Goal: Transaction & Acquisition: Purchase product/service

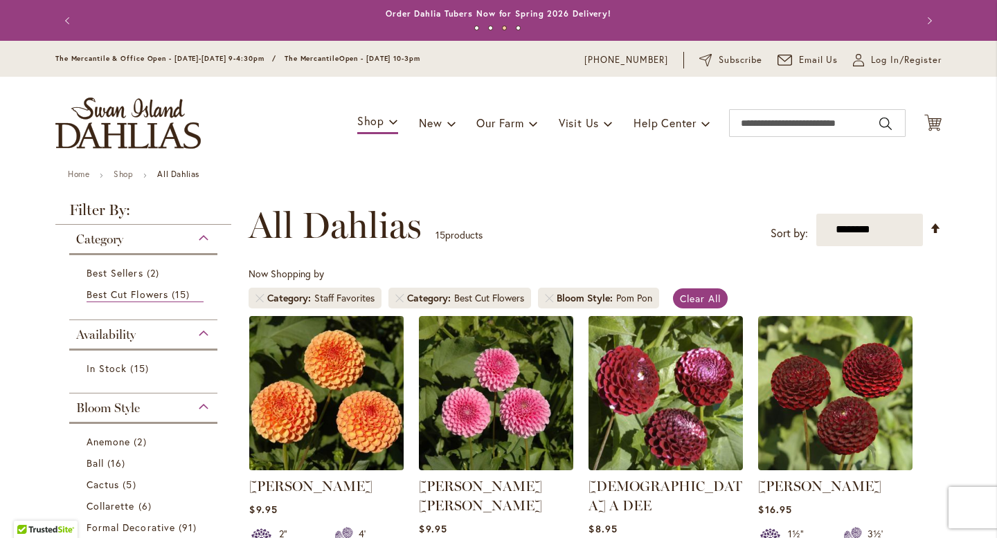
click at [327, 344] on img at bounding box center [327, 393] width 162 height 162
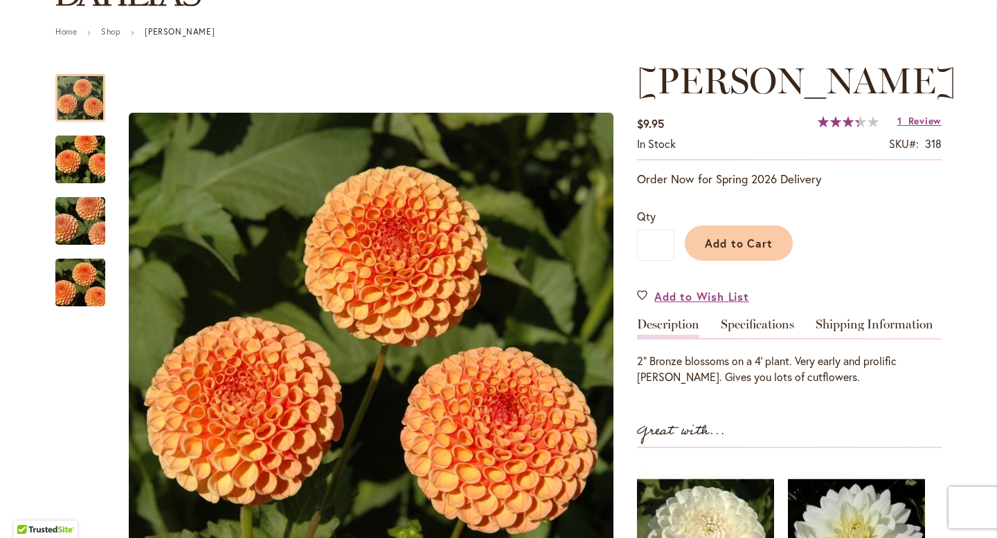
scroll to position [311, 0]
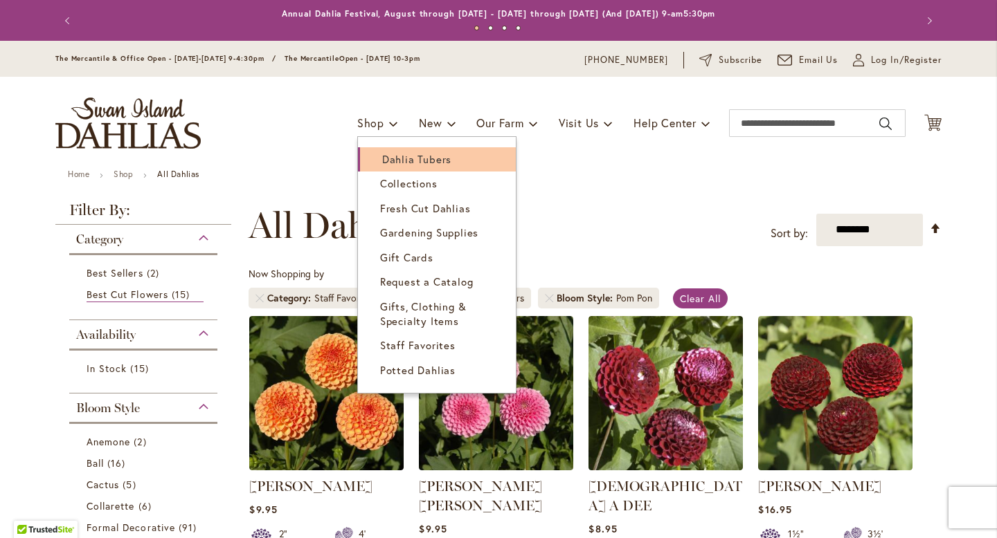
click at [391, 156] on span "Dahlia Tubers" at bounding box center [416, 159] width 69 height 14
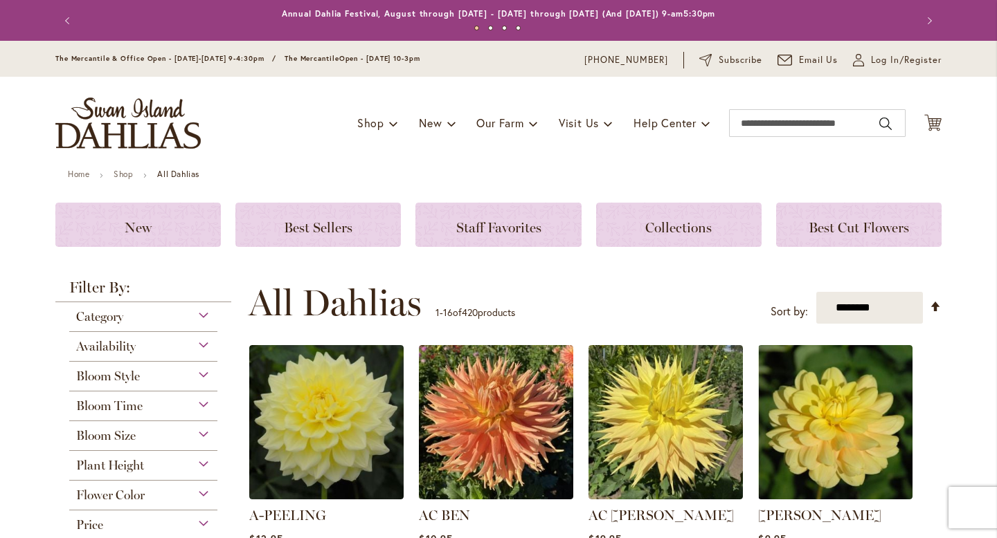
scroll to position [235, 0]
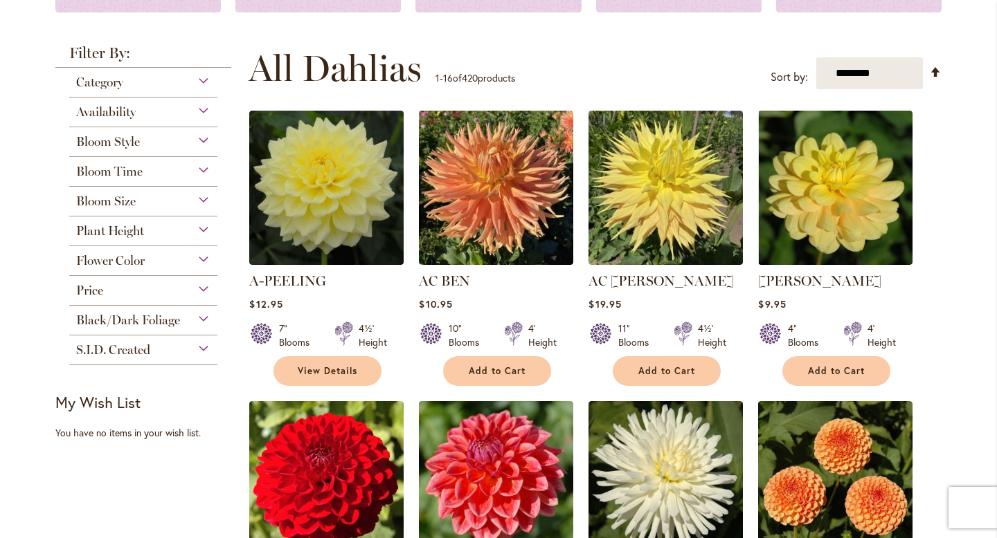
click at [127, 137] on span "Bloom Style" at bounding box center [108, 141] width 64 height 15
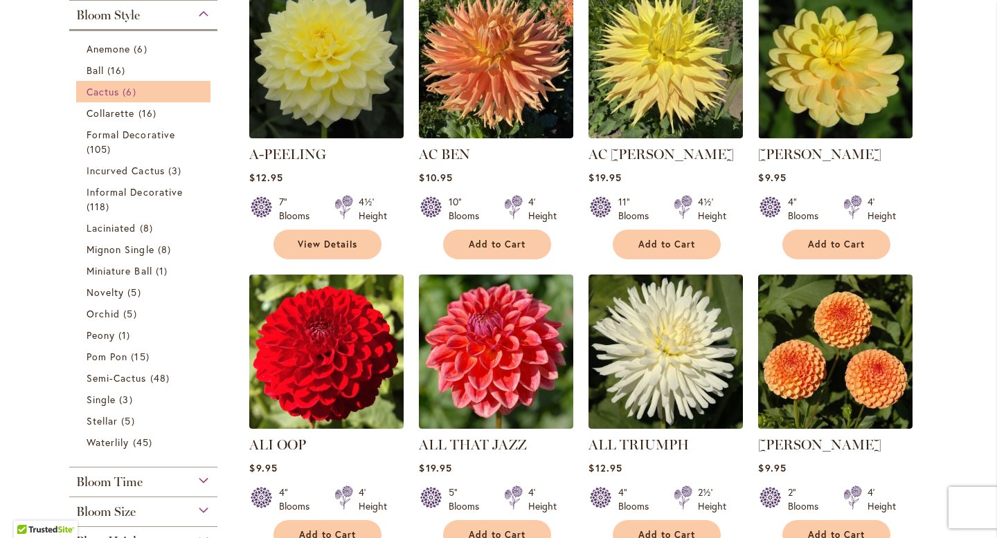
click at [115, 85] on span "Cactus" at bounding box center [103, 91] width 33 height 13
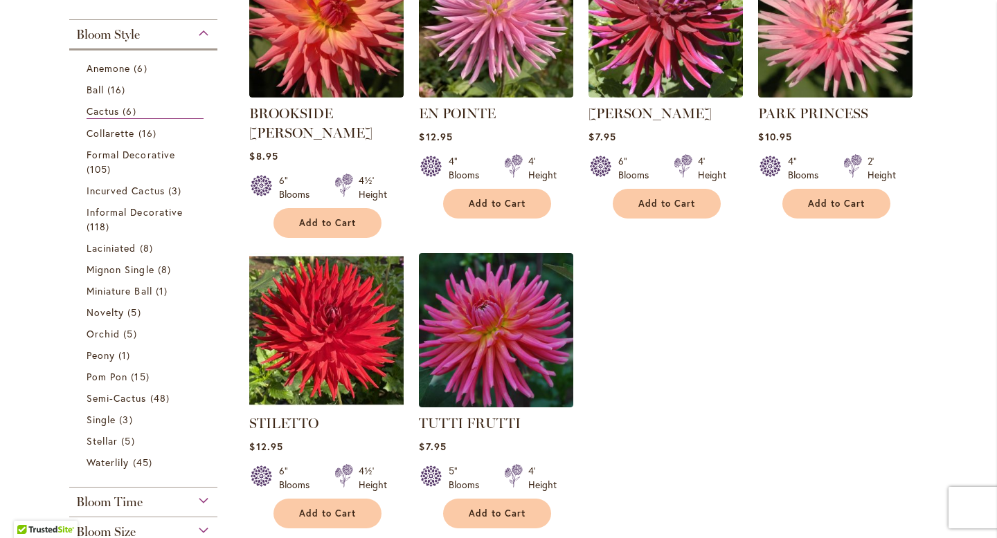
scroll to position [307, 0]
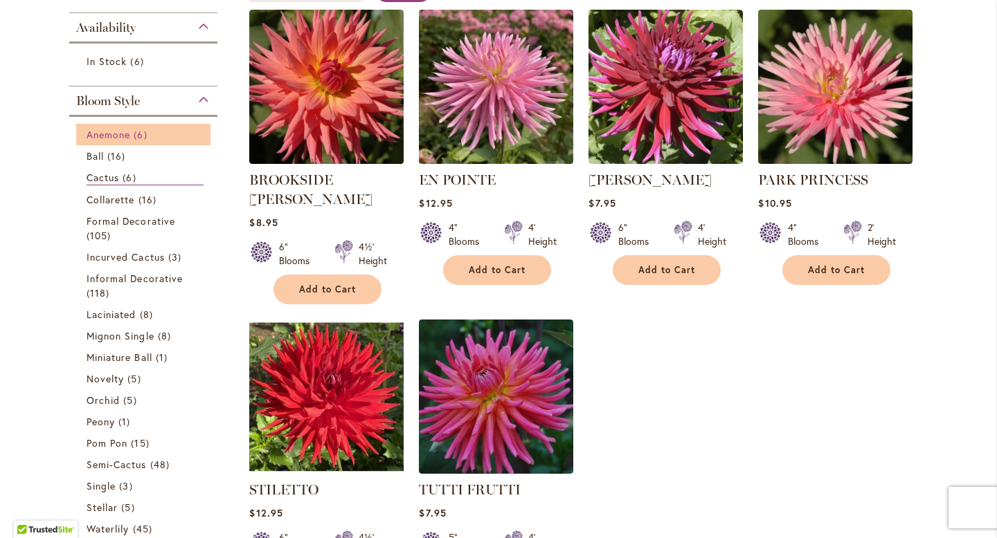
click at [125, 138] on span "Anemone" at bounding box center [109, 134] width 44 height 13
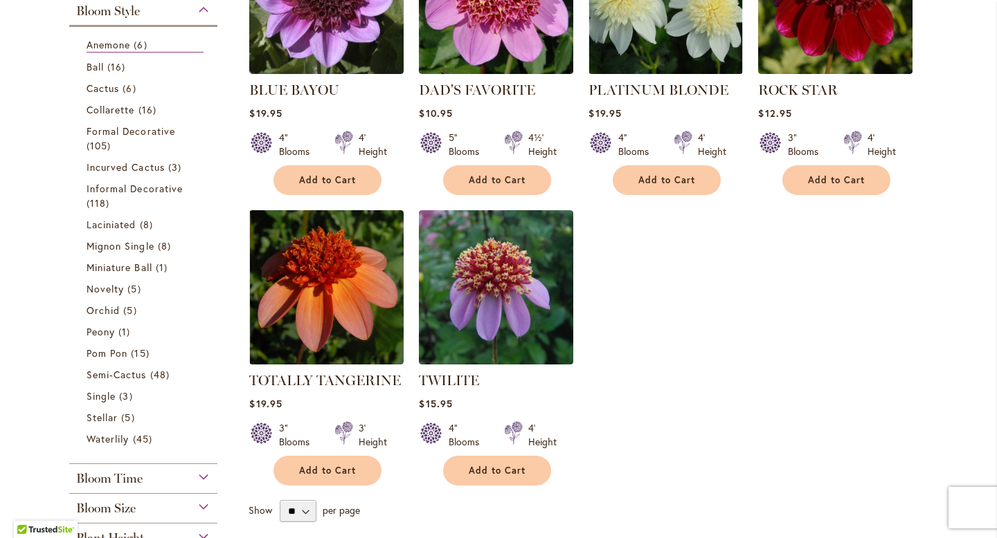
scroll to position [429, 0]
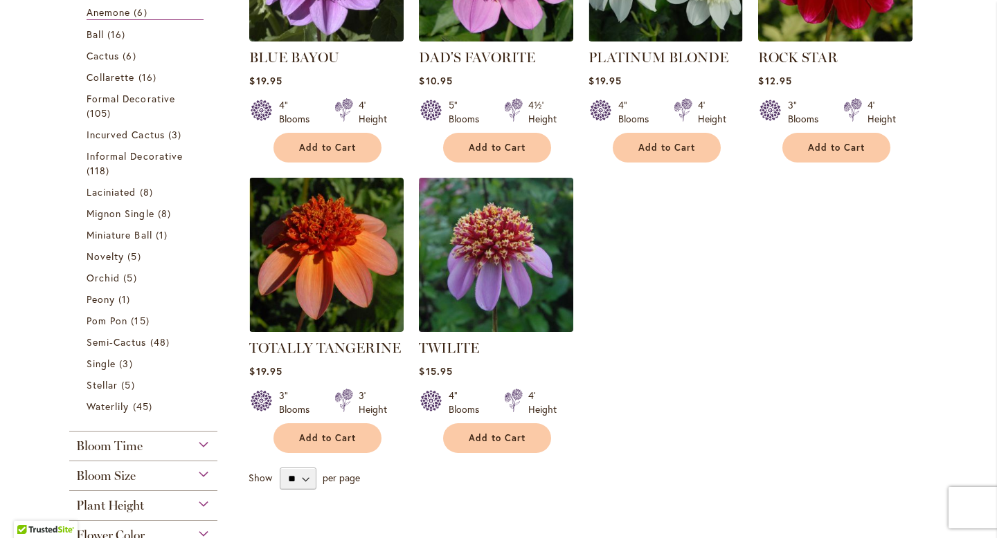
click at [516, 310] on img at bounding box center [496, 255] width 162 height 162
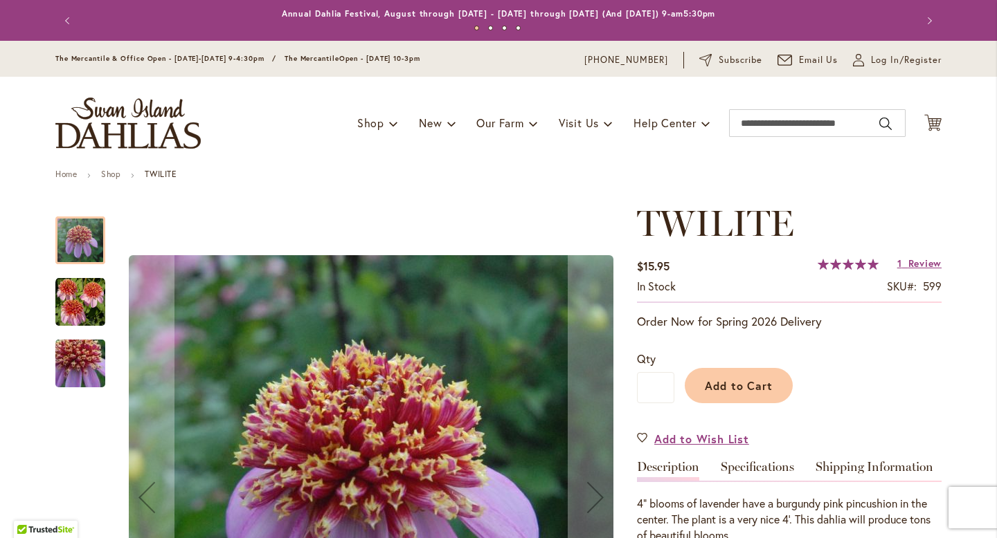
click at [94, 372] on img "TWILITE" at bounding box center [80, 364] width 100 height 94
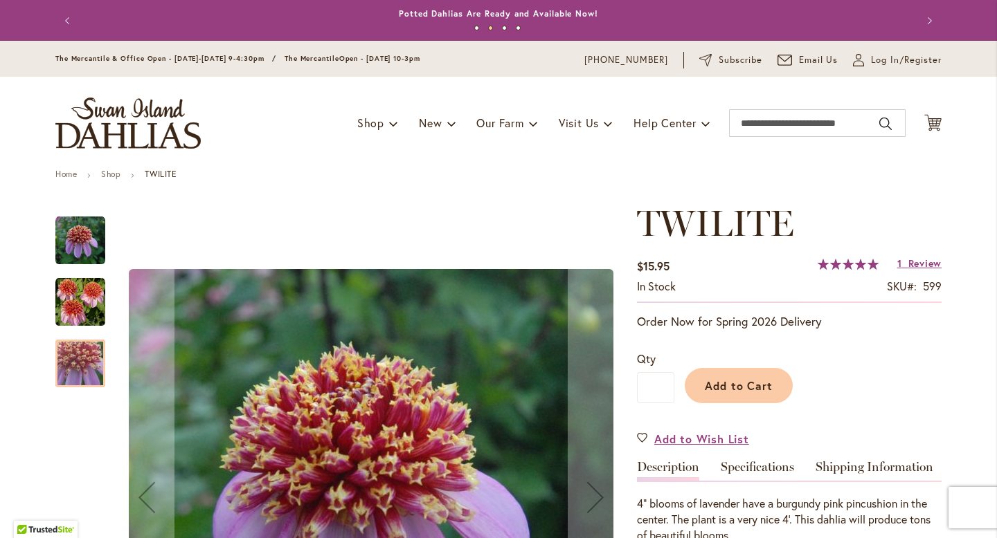
click at [85, 286] on img "TWILITE" at bounding box center [80, 303] width 50 height 50
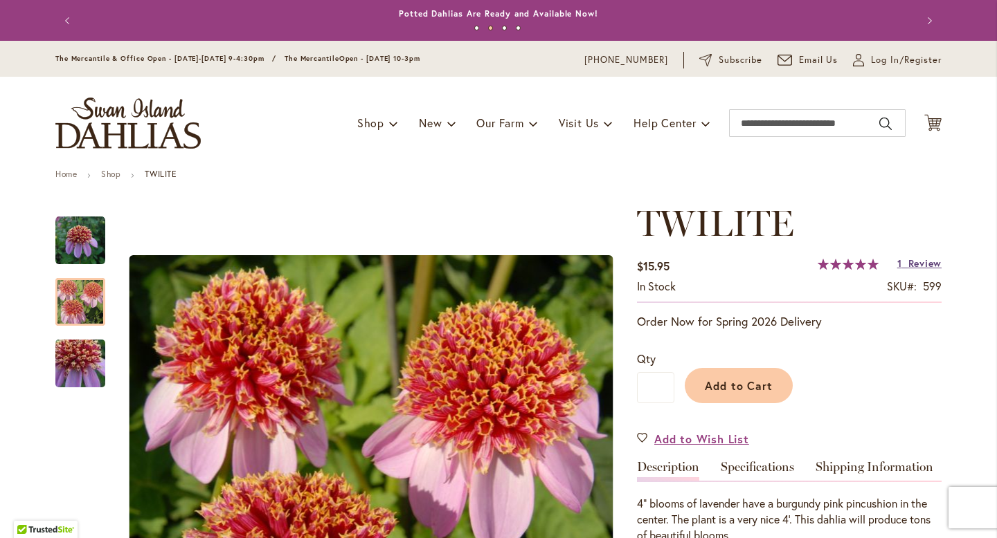
click at [932, 262] on span "Review" at bounding box center [924, 263] width 33 height 13
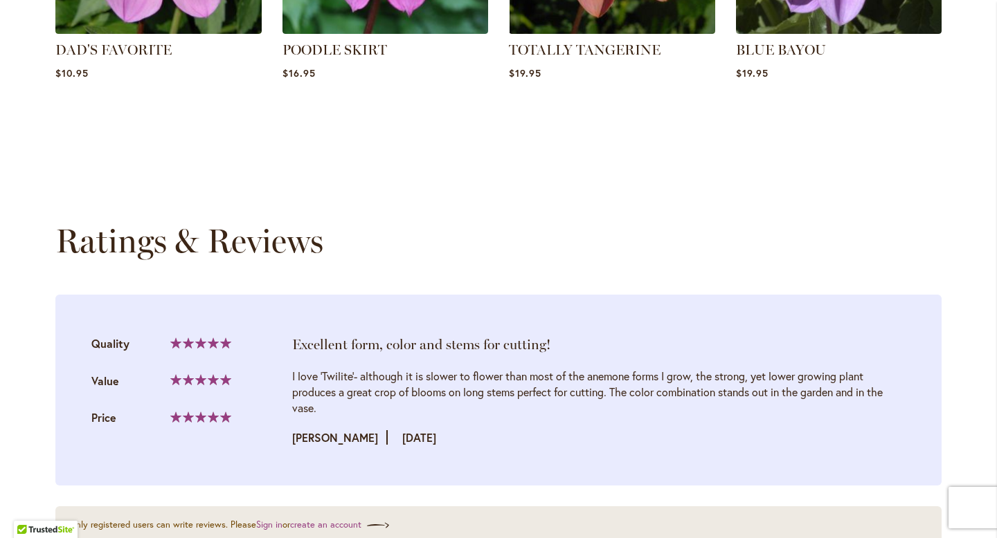
scroll to position [1404, 0]
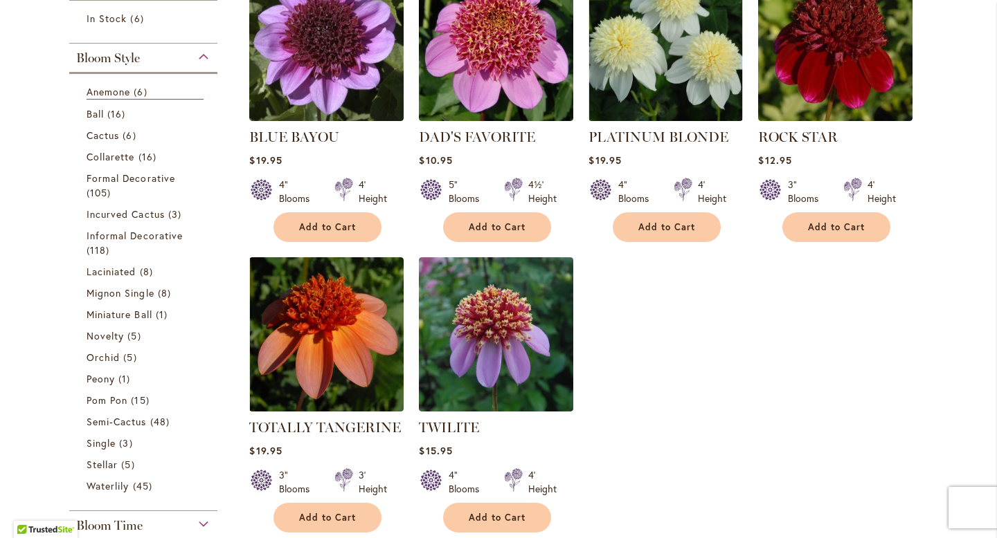
scroll to position [350, 0]
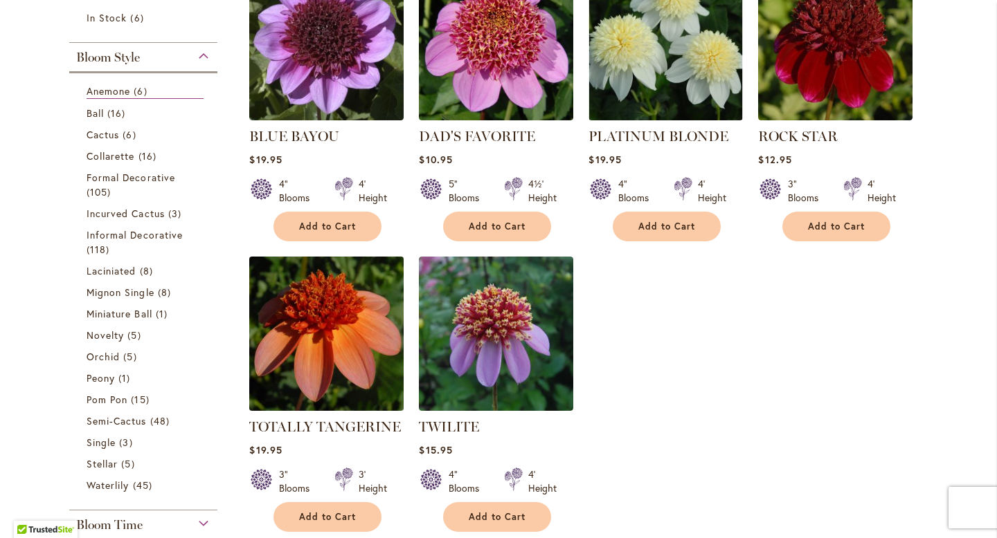
click at [318, 354] on img at bounding box center [327, 334] width 162 height 162
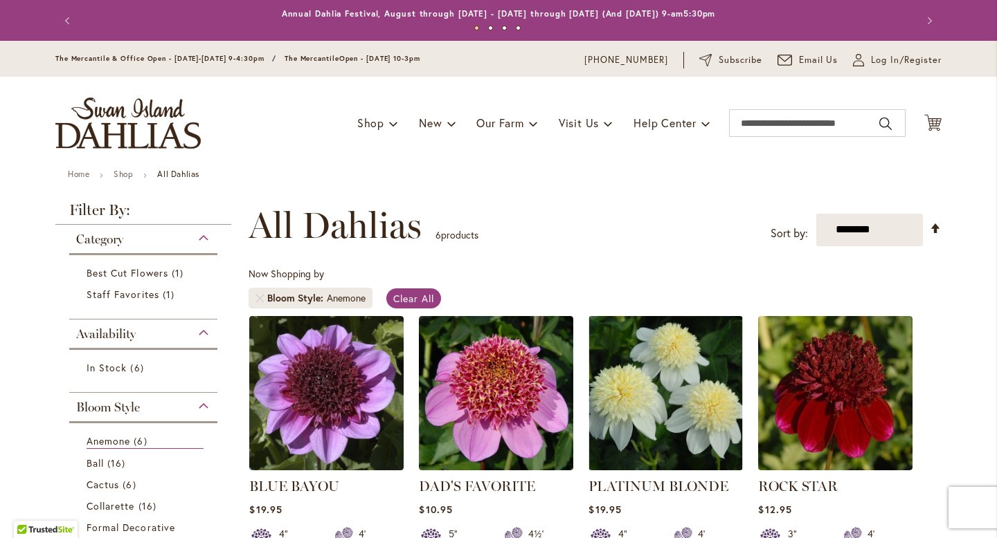
click at [210, 244] on div "Category" at bounding box center [143, 236] width 148 height 22
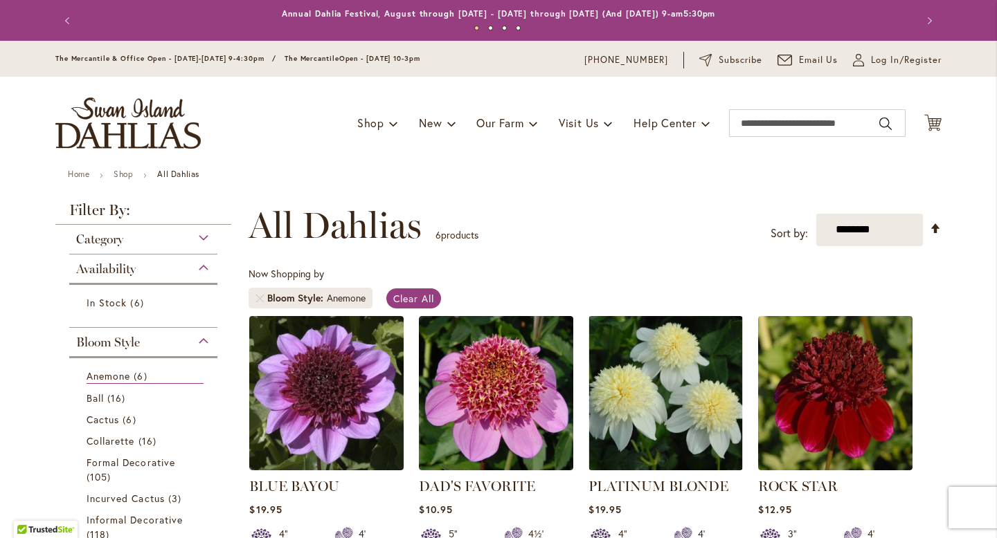
click at [206, 268] on div "Availability" at bounding box center [143, 266] width 148 height 22
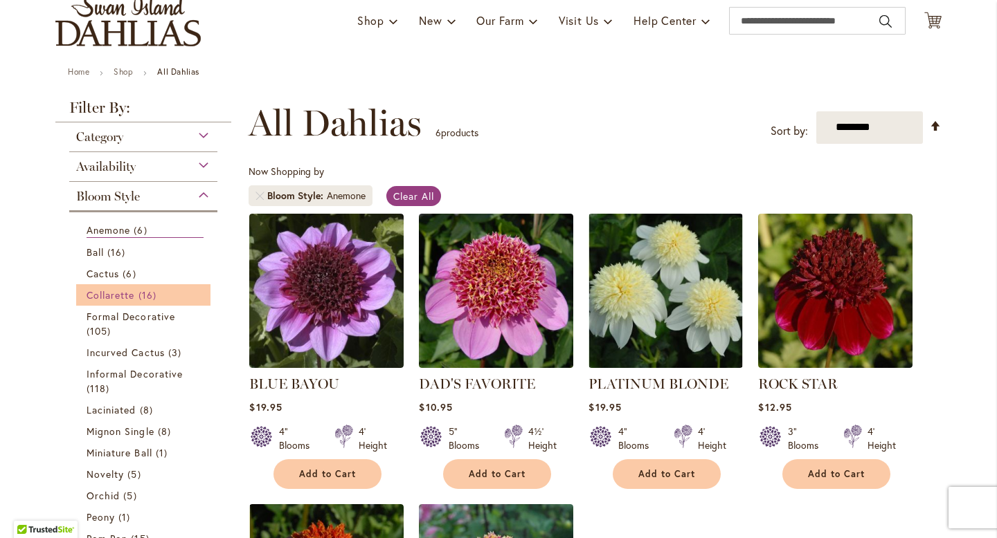
scroll to position [158, 0]
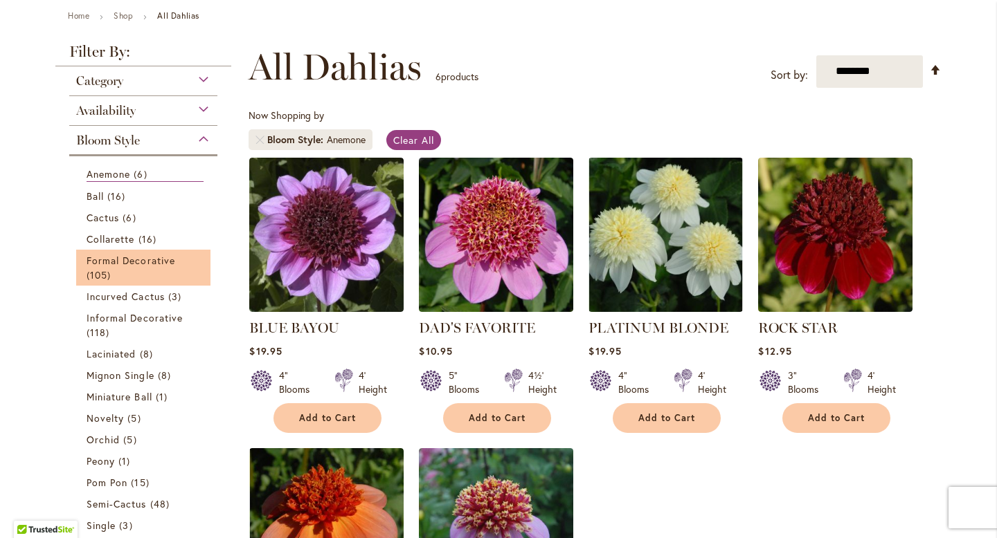
click at [126, 250] on li "Formal Decorative 105 items" at bounding box center [143, 268] width 134 height 36
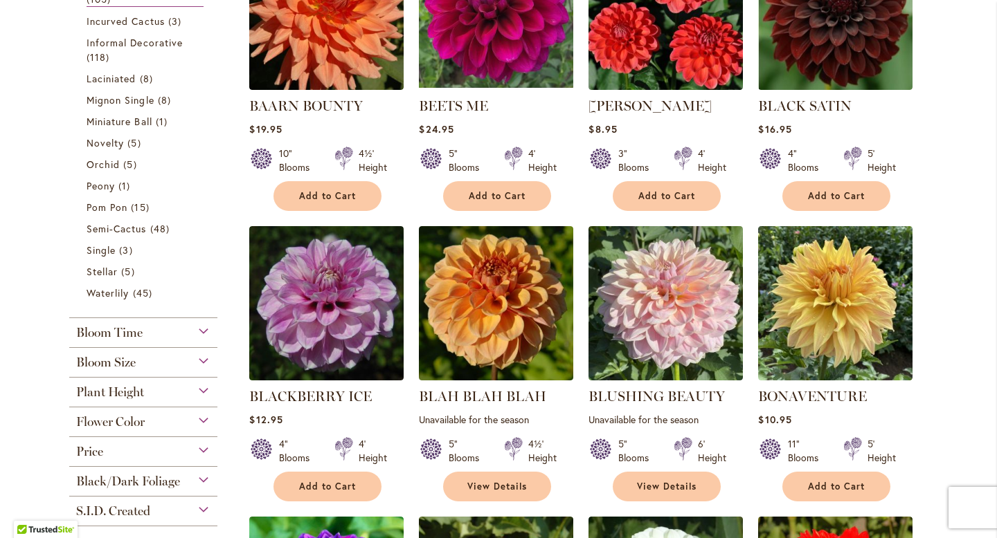
scroll to position [534, 0]
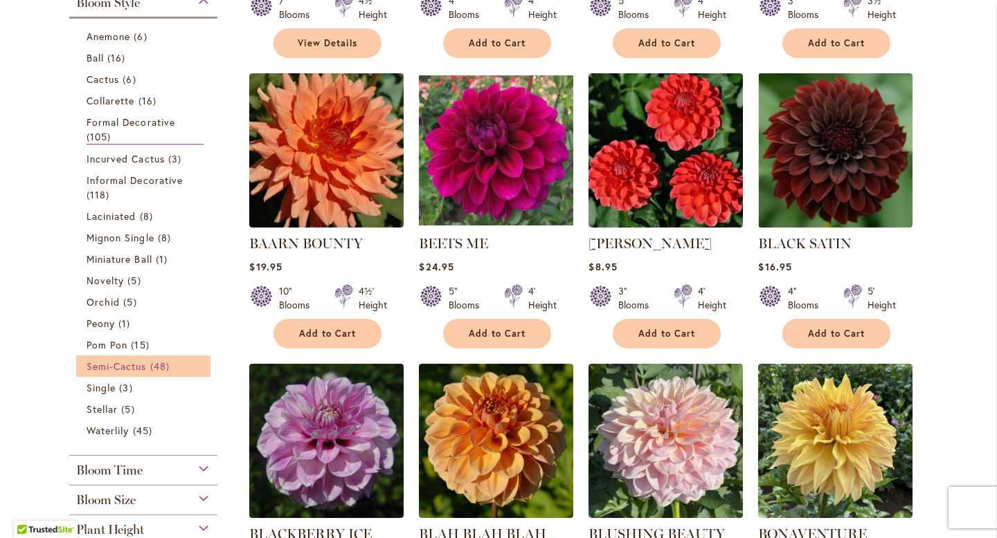
click at [125, 360] on span "Semi-Cactus" at bounding box center [117, 366] width 60 height 13
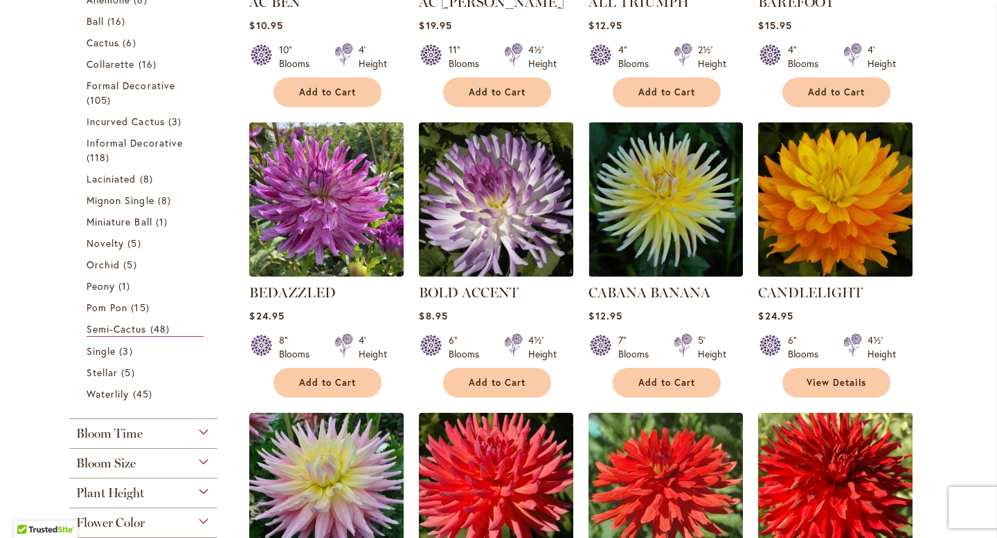
scroll to position [478, 0]
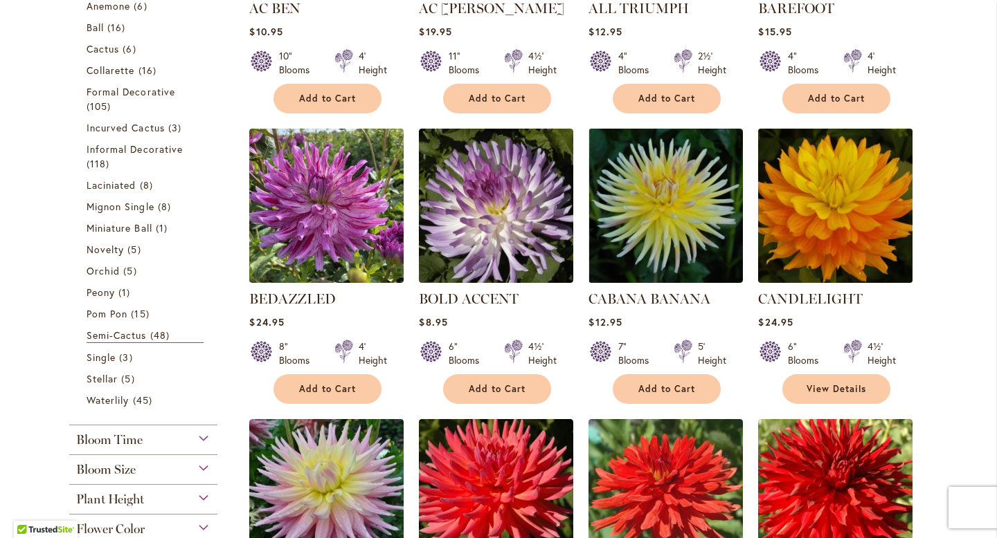
click at [833, 230] on img at bounding box center [835, 206] width 162 height 162
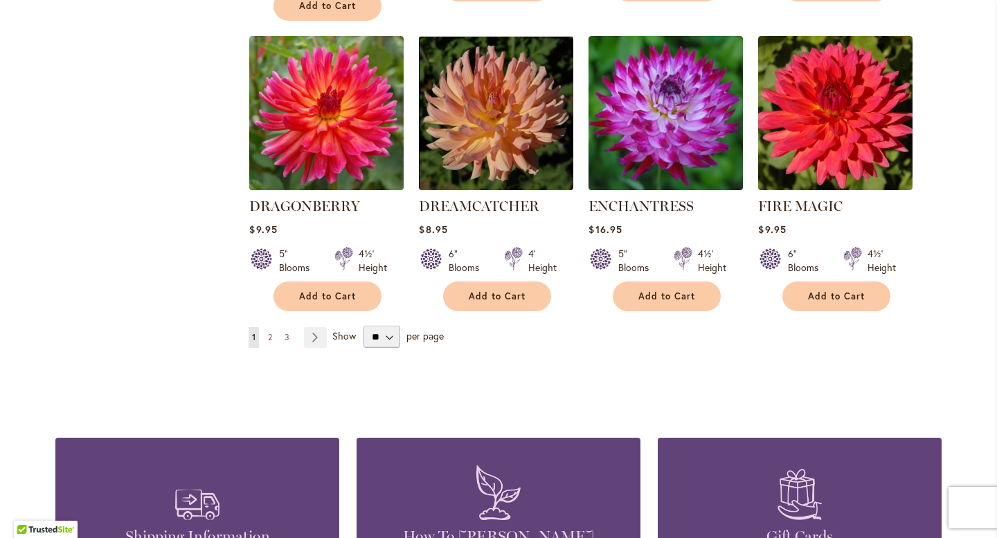
scroll to position [1164, 0]
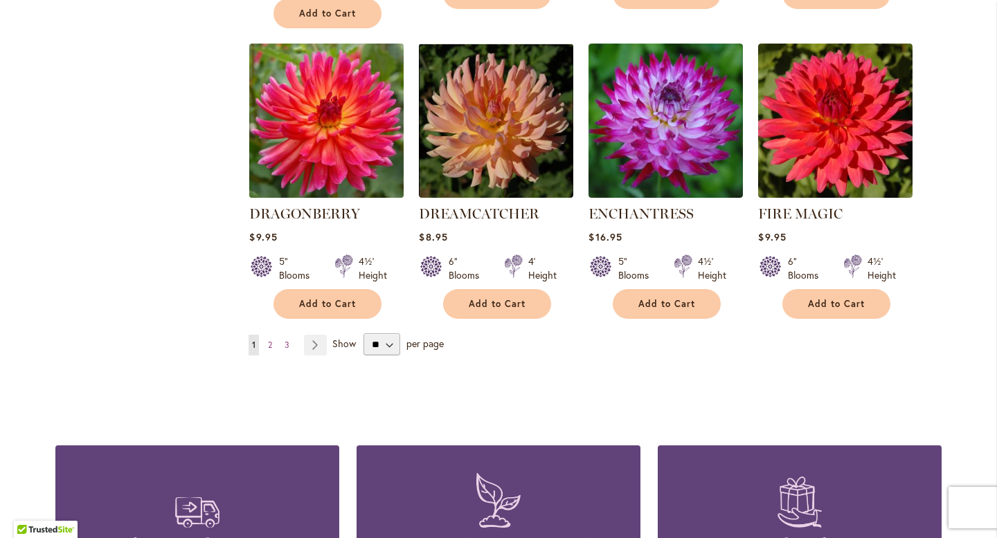
click at [361, 138] on img at bounding box center [327, 120] width 162 height 162
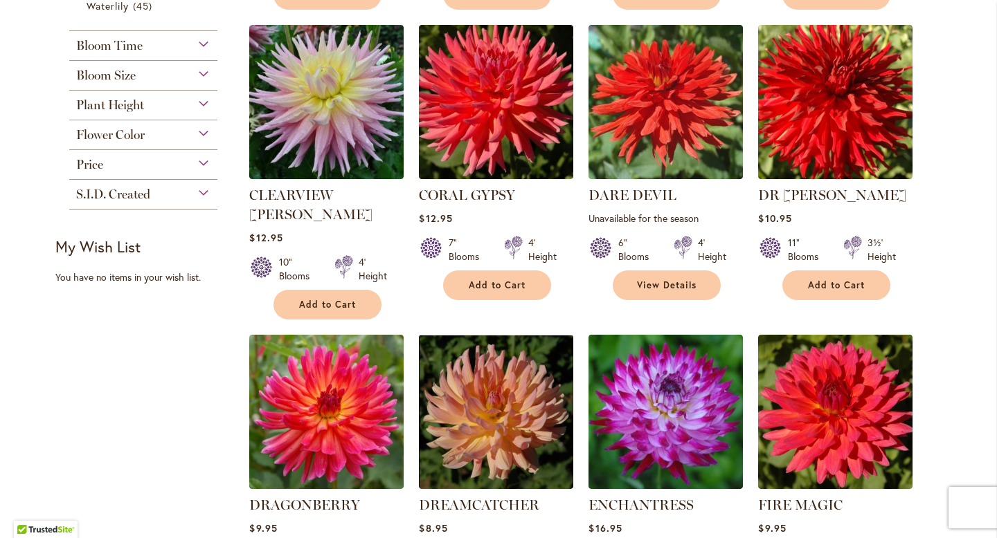
scroll to position [1063, 0]
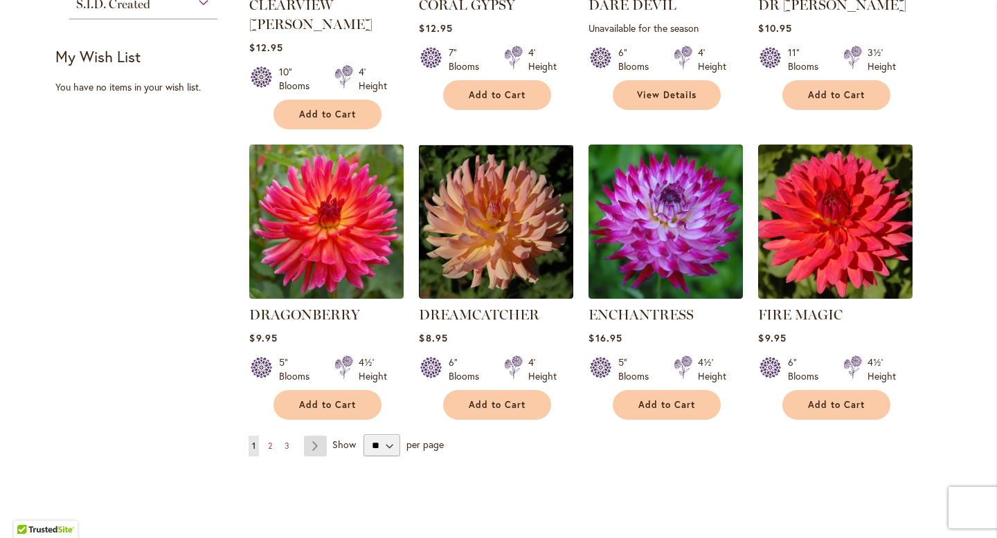
click at [311, 436] on link "Page Next" at bounding box center [315, 446] width 23 height 21
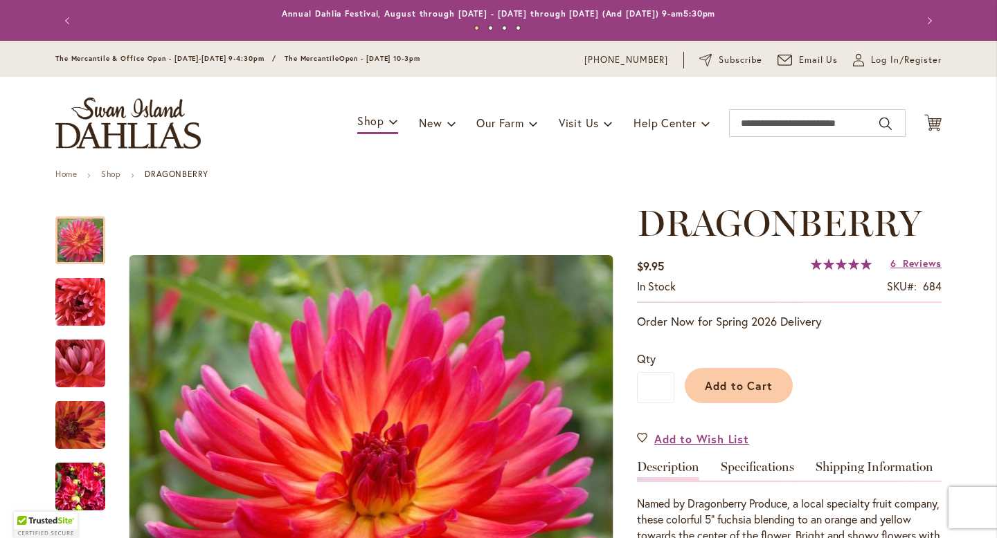
scroll to position [52, 0]
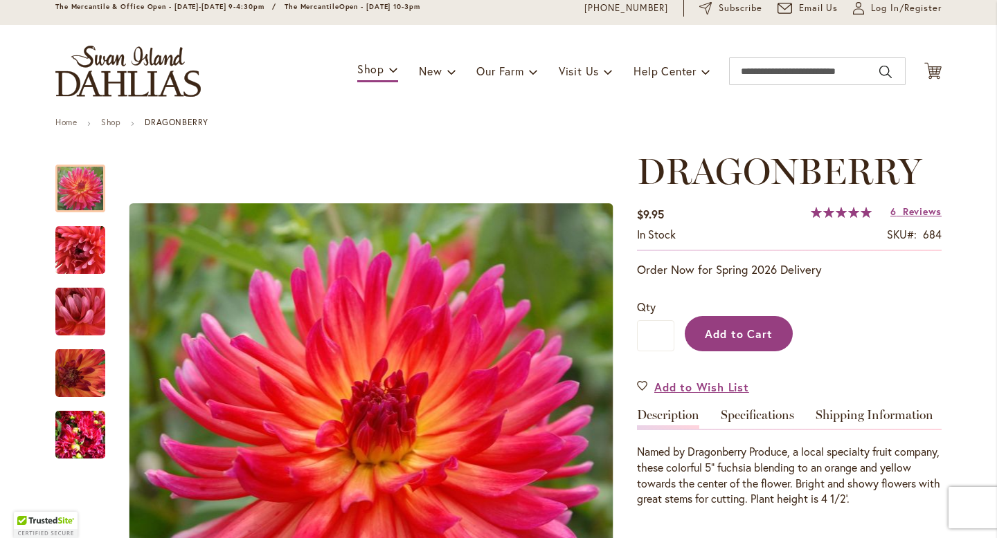
click at [725, 338] on span "Add to Cart" at bounding box center [739, 334] width 69 height 15
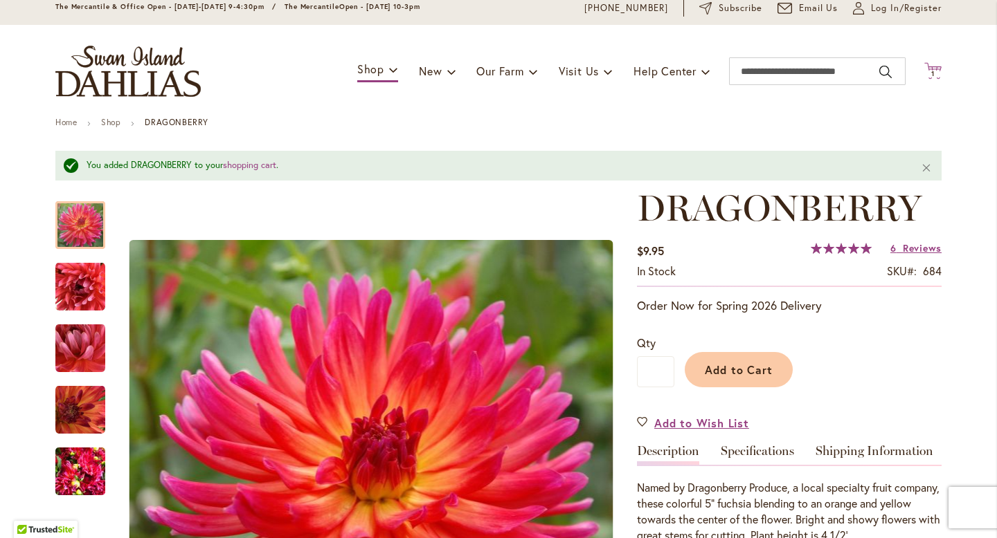
click at [935, 73] on span "1 1 items" at bounding box center [933, 74] width 14 height 7
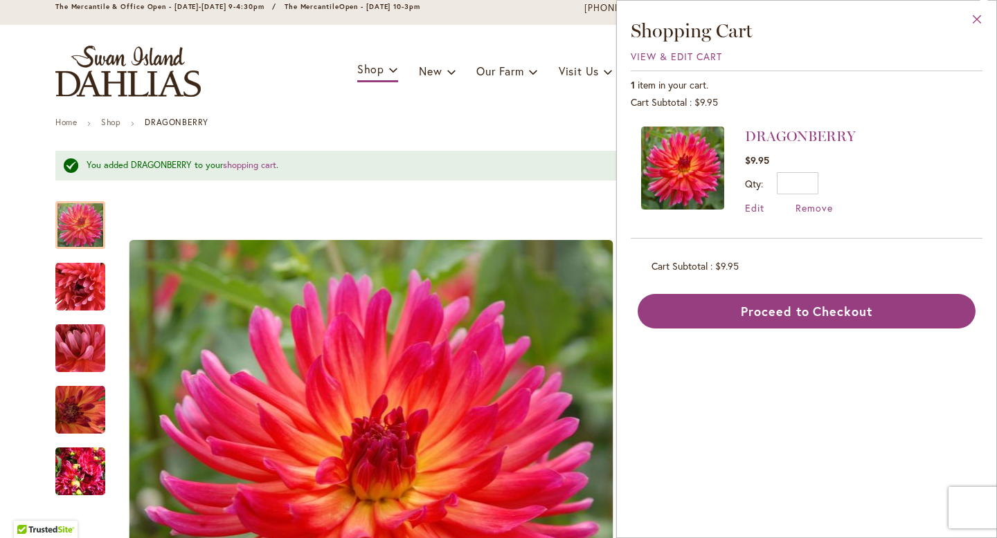
click at [976, 19] on button "Close" at bounding box center [977, 23] width 38 height 44
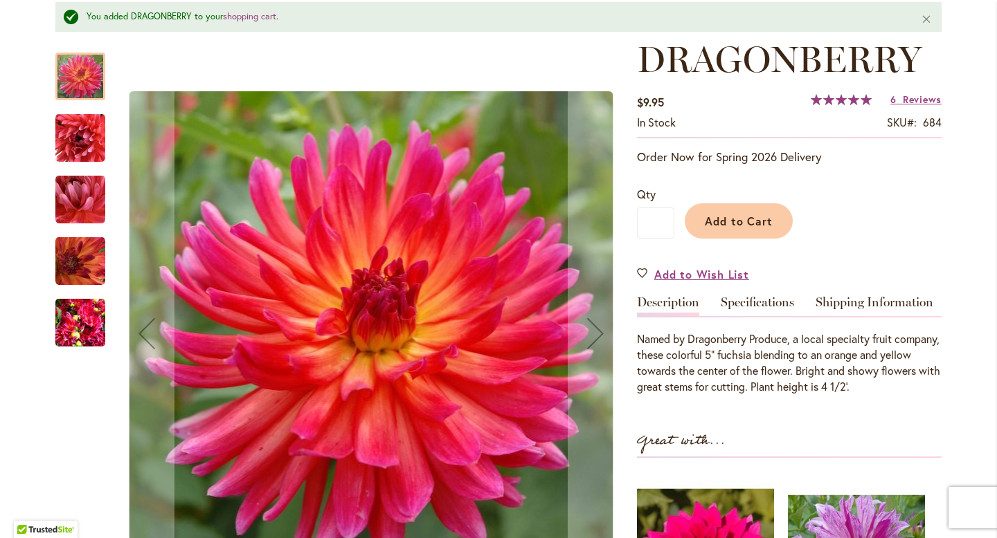
scroll to position [0, 0]
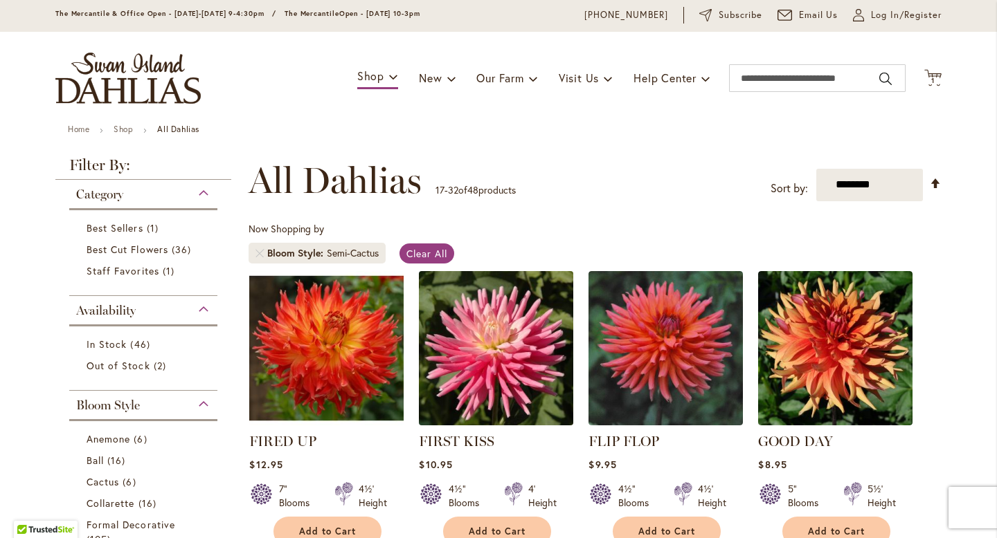
scroll to position [67, 0]
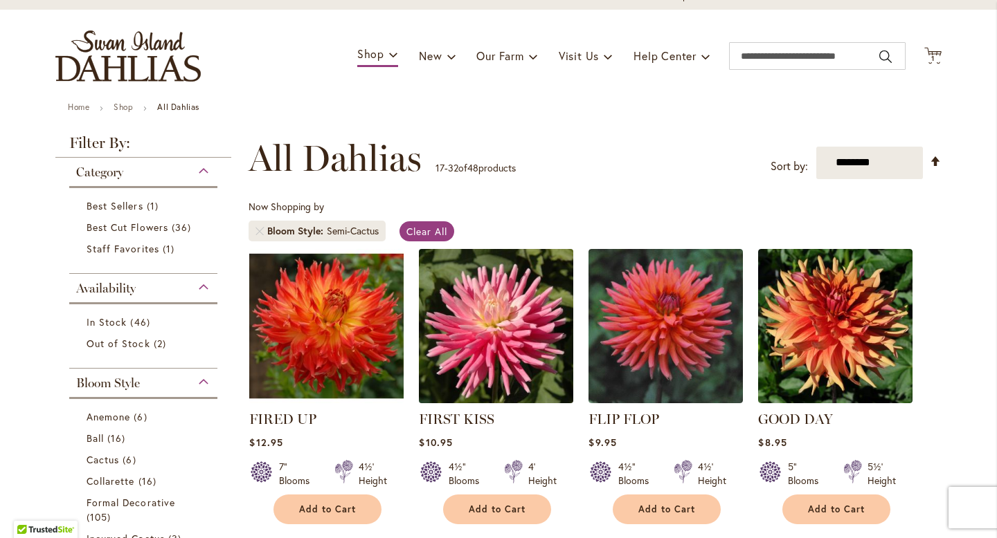
click at [482, 328] on img at bounding box center [496, 326] width 162 height 162
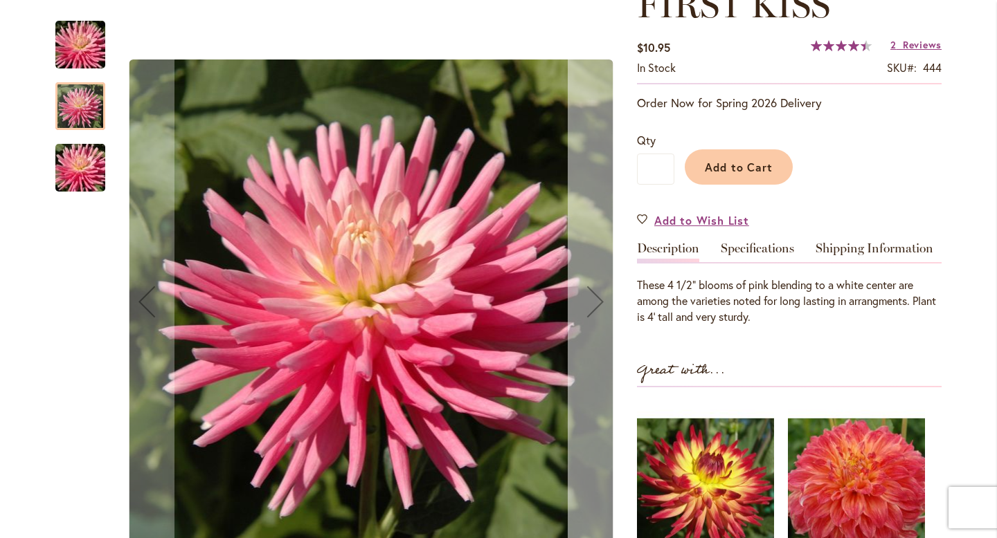
scroll to position [362, 0]
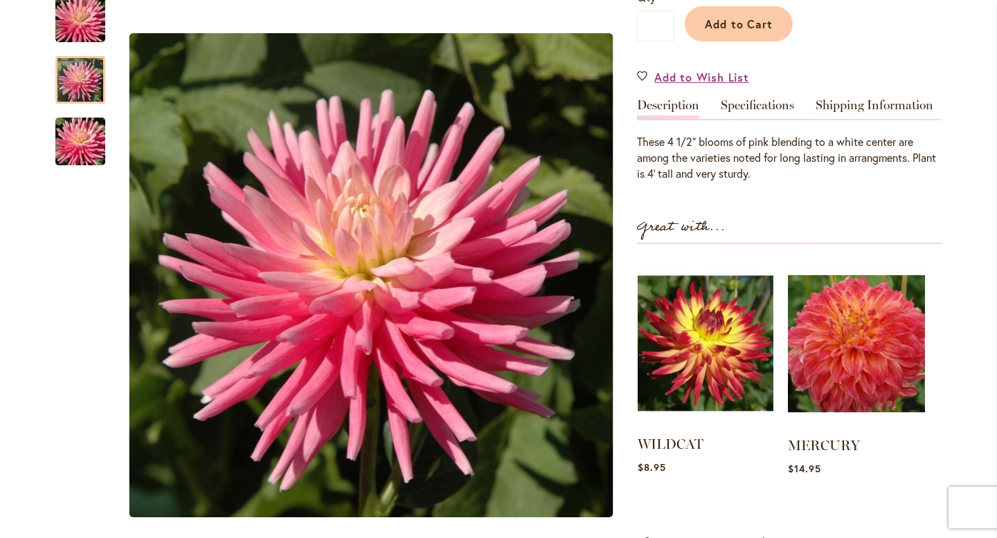
click at [712, 323] on img at bounding box center [705, 344] width 136 height 170
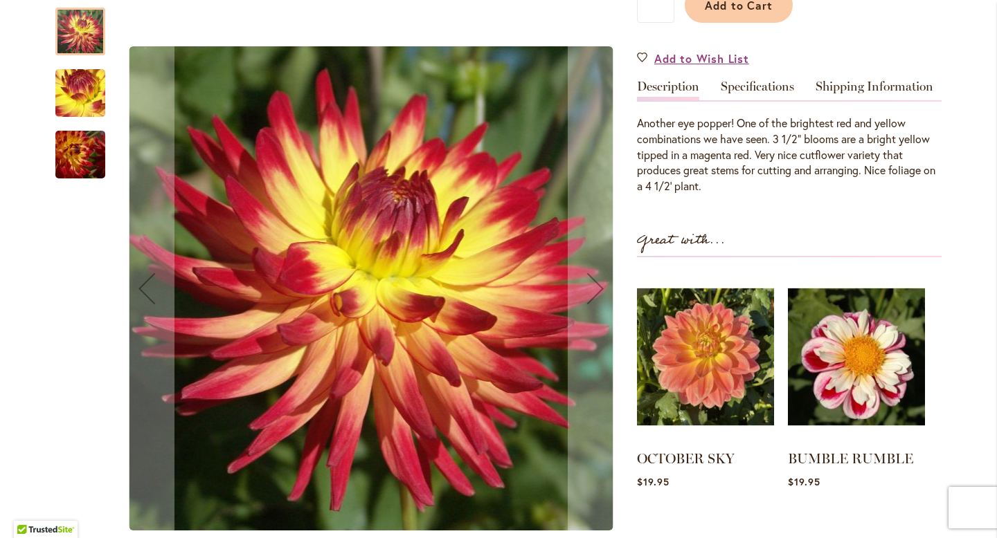
scroll to position [408, 0]
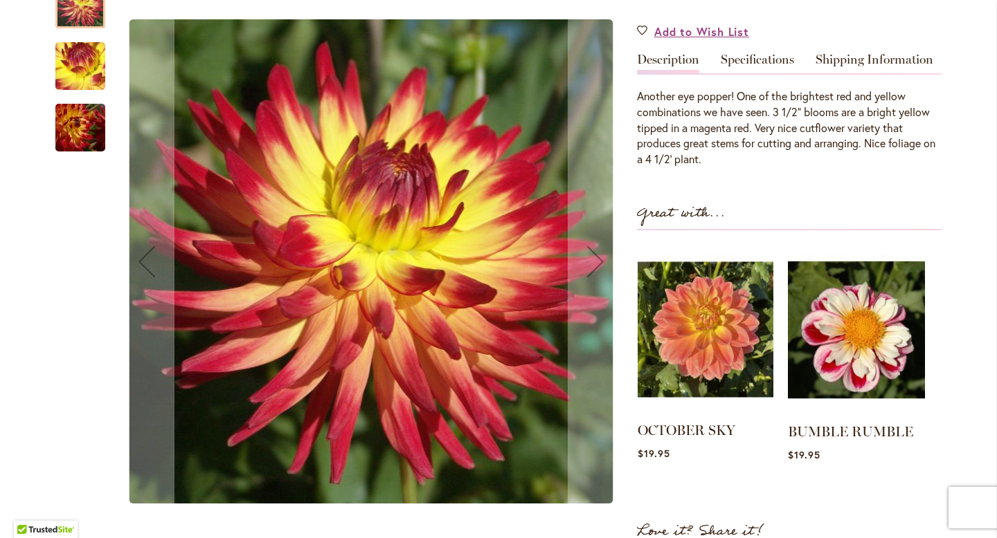
click at [660, 334] on img at bounding box center [705, 330] width 136 height 170
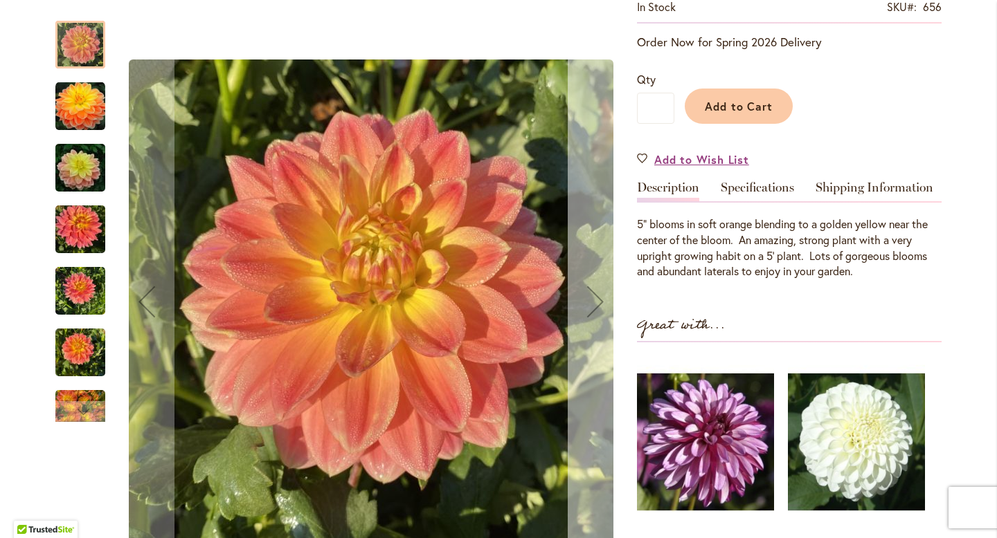
scroll to position [453, 0]
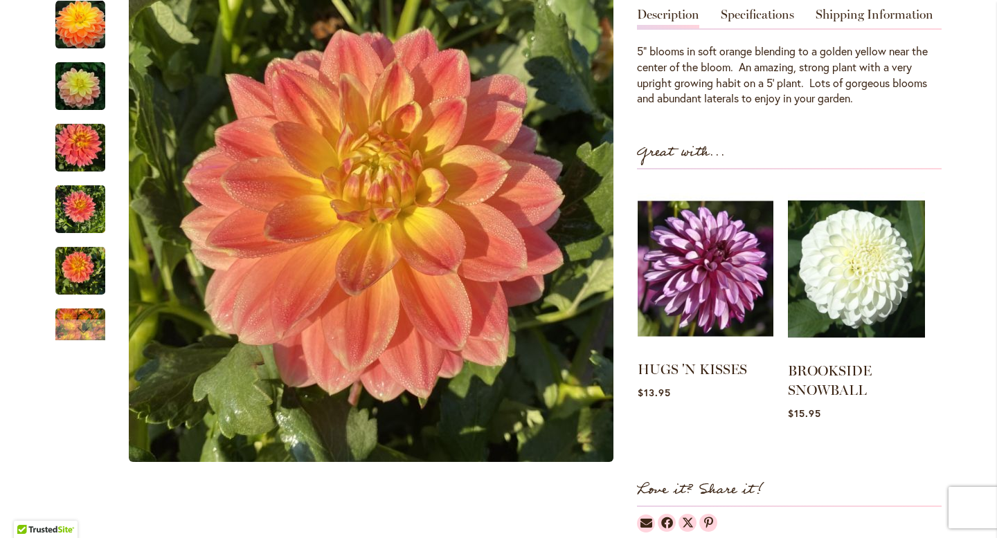
click at [723, 245] on img at bounding box center [705, 269] width 136 height 170
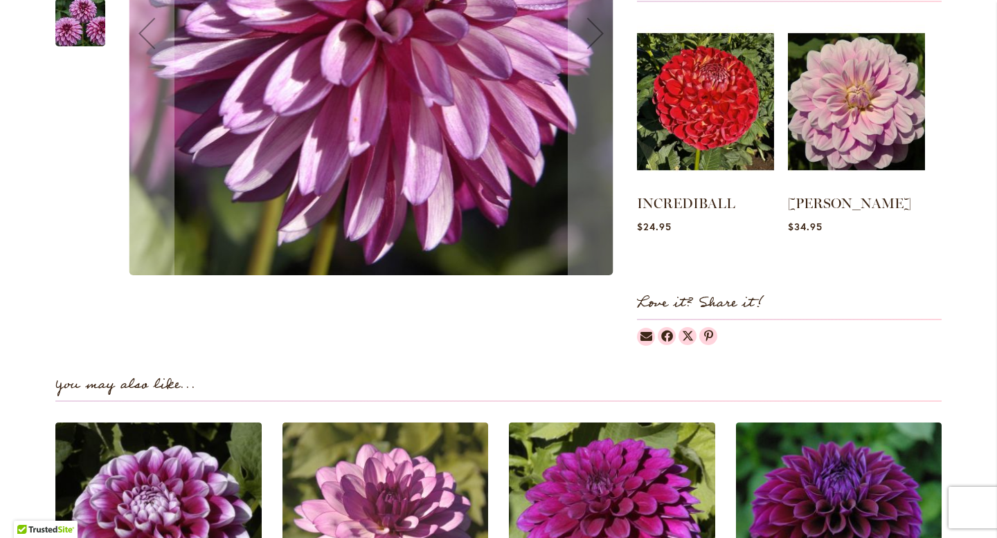
scroll to position [631, 0]
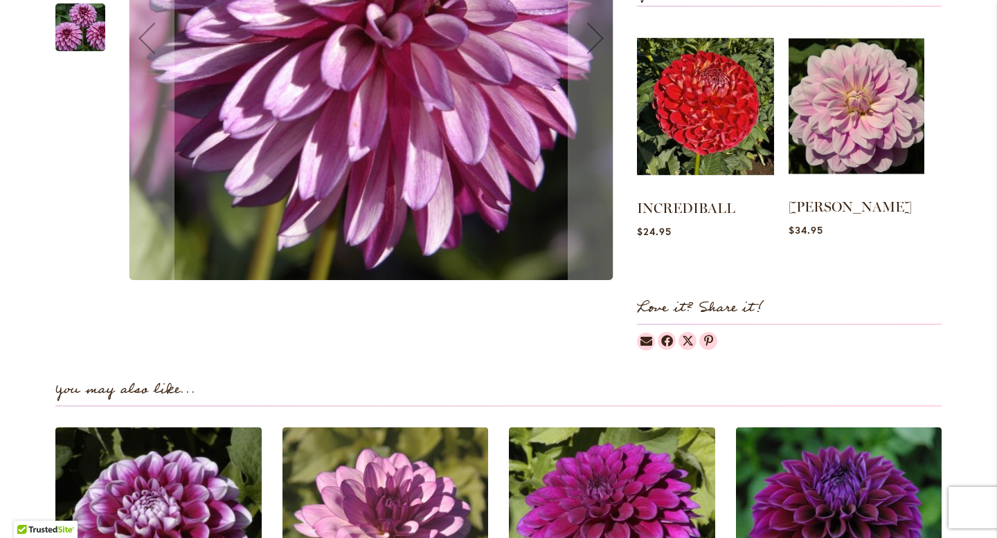
click at [823, 112] on img at bounding box center [856, 106] width 136 height 170
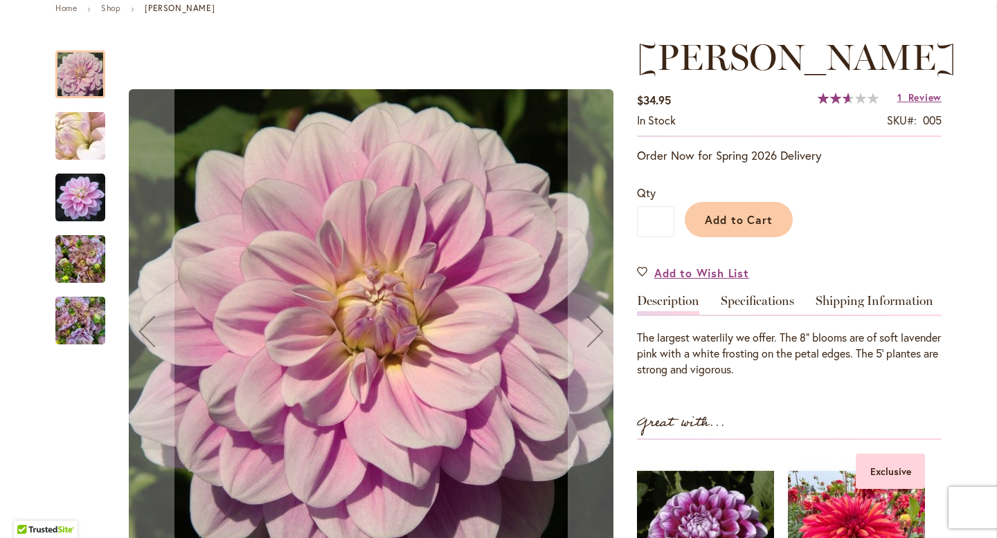
scroll to position [350, 0]
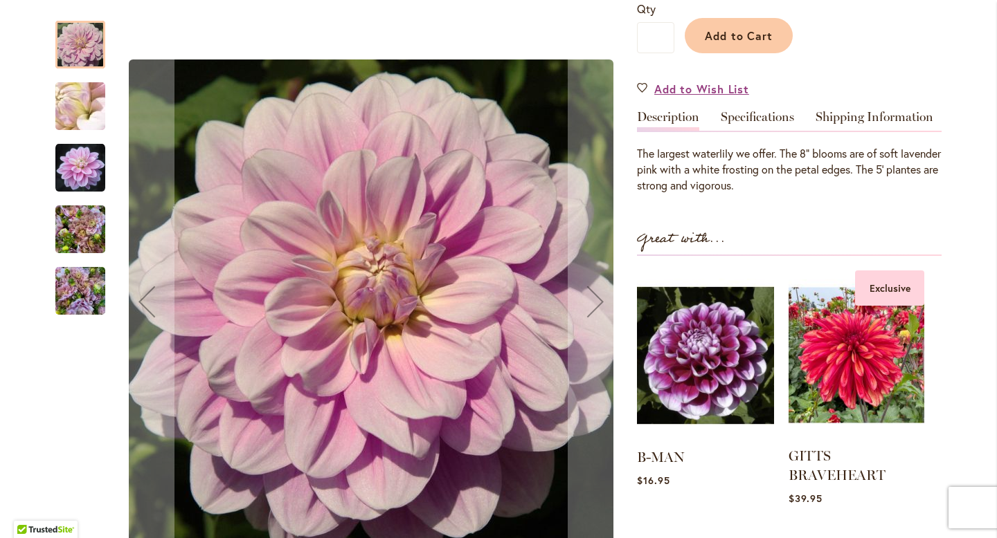
click at [851, 372] on img at bounding box center [856, 356] width 136 height 170
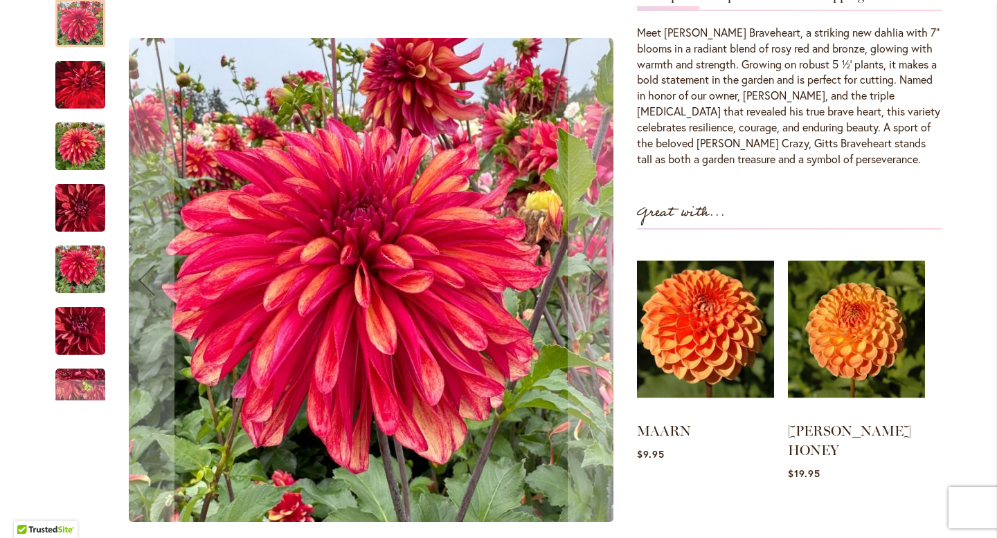
scroll to position [609, 0]
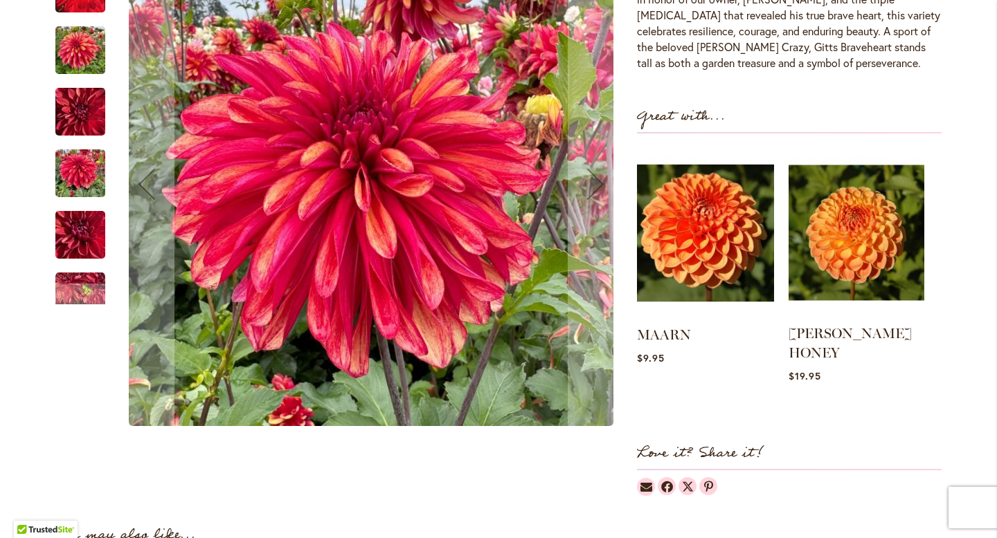
click at [834, 226] on img at bounding box center [856, 233] width 136 height 170
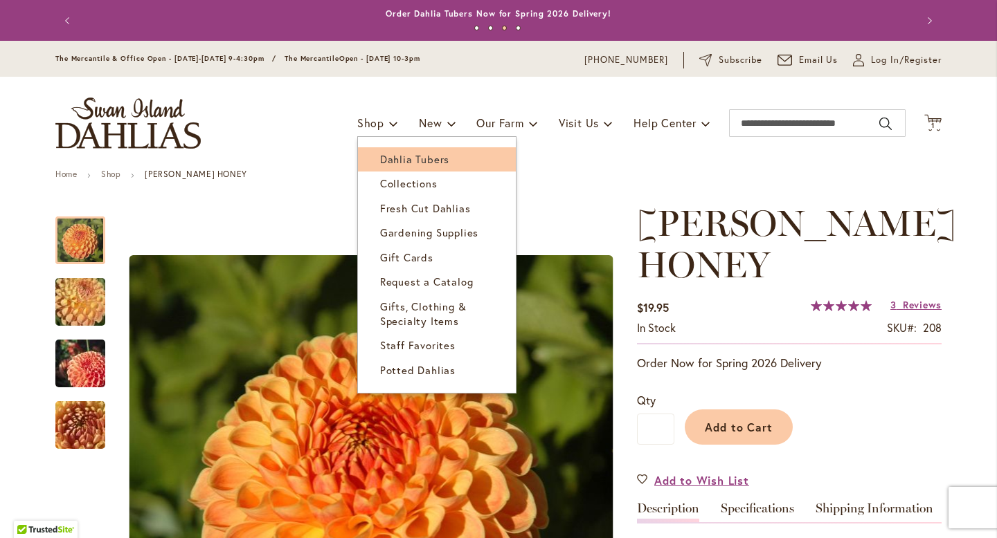
click at [396, 155] on span "Dahlia Tubers" at bounding box center [414, 159] width 69 height 14
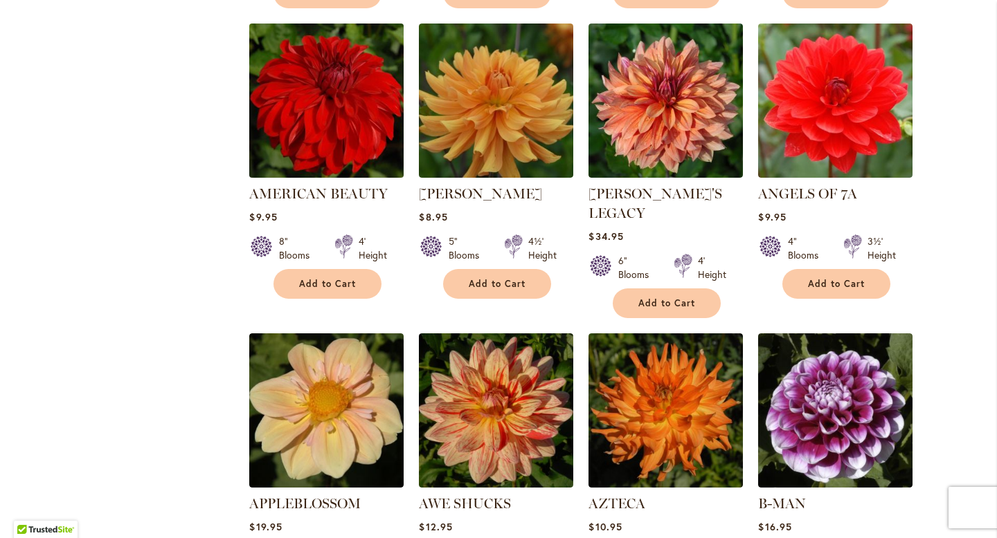
scroll to position [1062, 0]
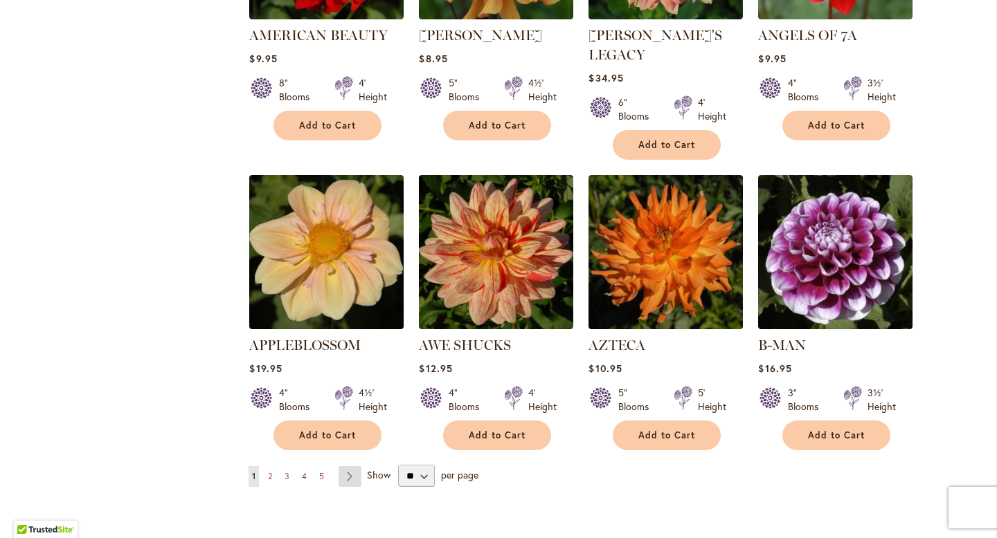
click at [343, 466] on link "Page Next" at bounding box center [349, 476] width 23 height 21
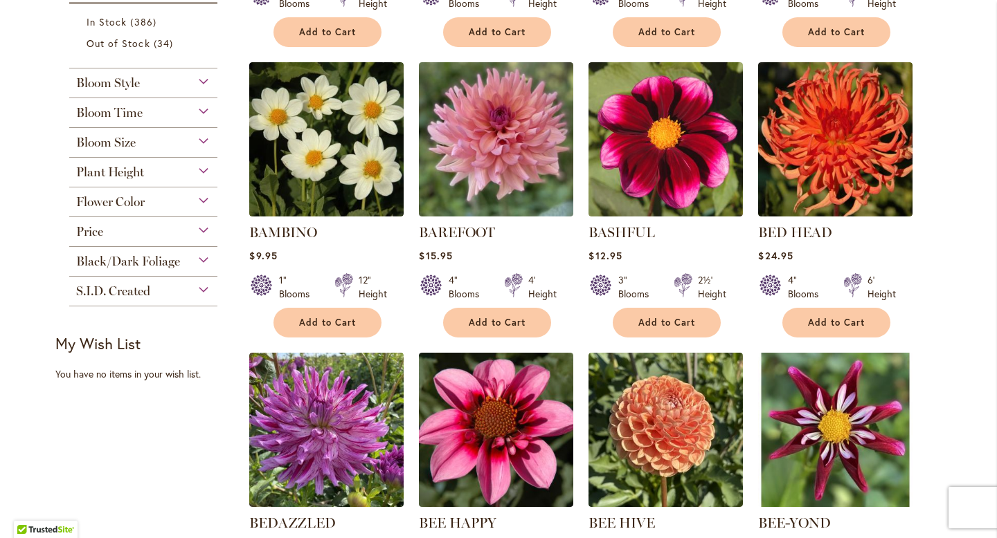
scroll to position [583, 0]
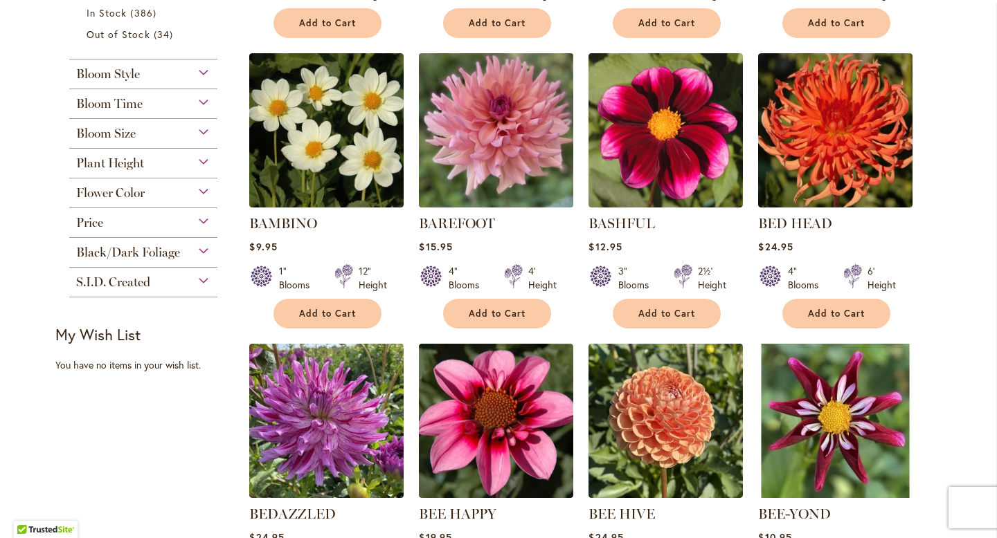
click at [459, 145] on img at bounding box center [496, 131] width 162 height 162
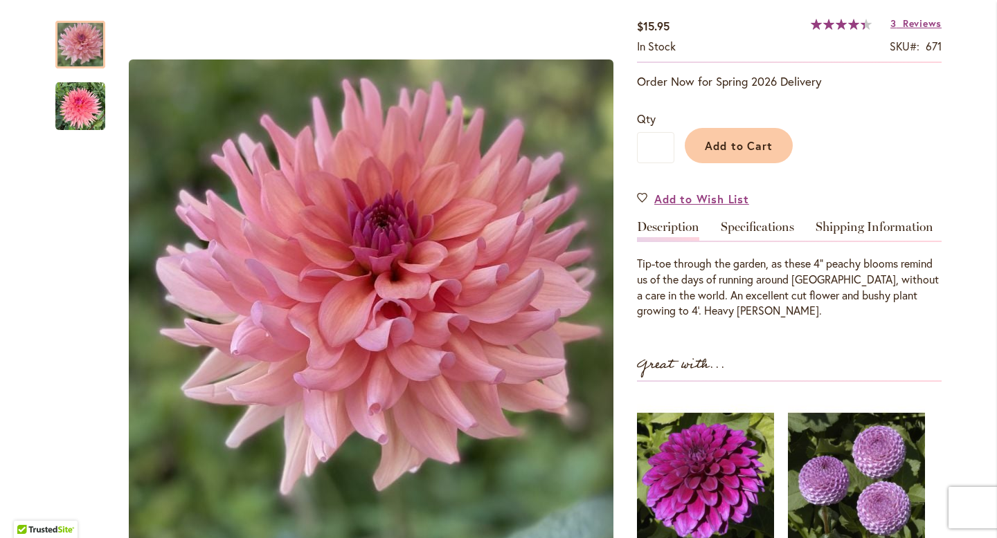
scroll to position [172, 0]
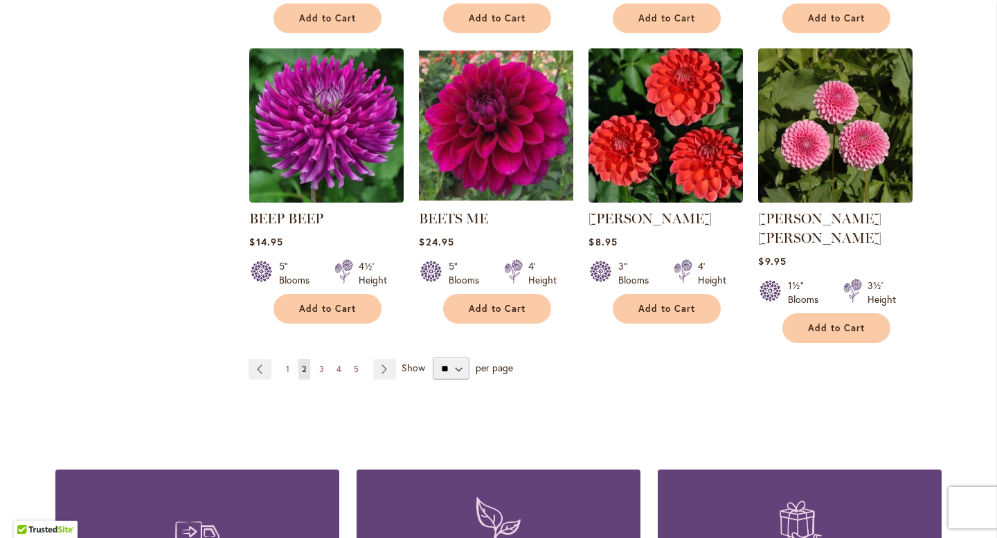
scroll to position [1195, 0]
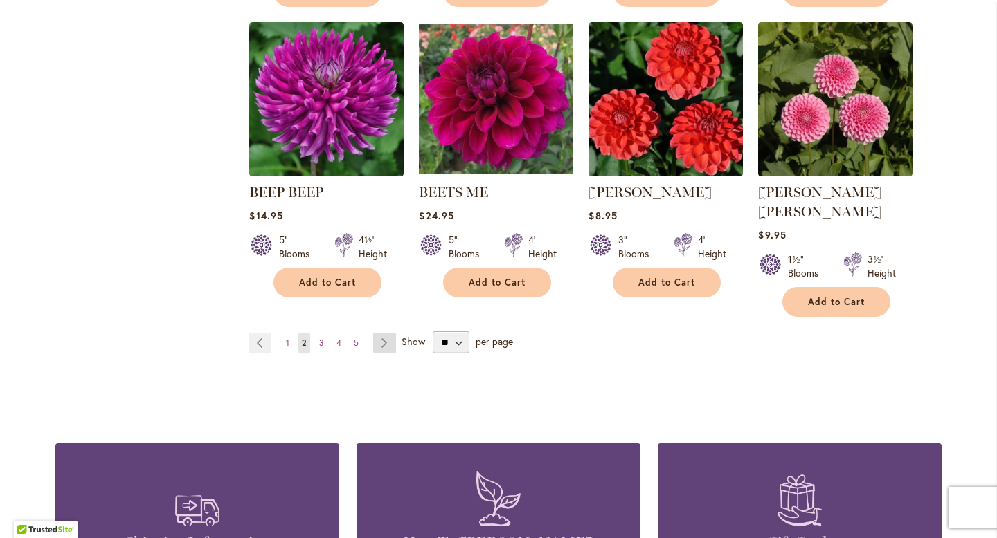
click at [383, 333] on link "Page Next" at bounding box center [384, 343] width 23 height 21
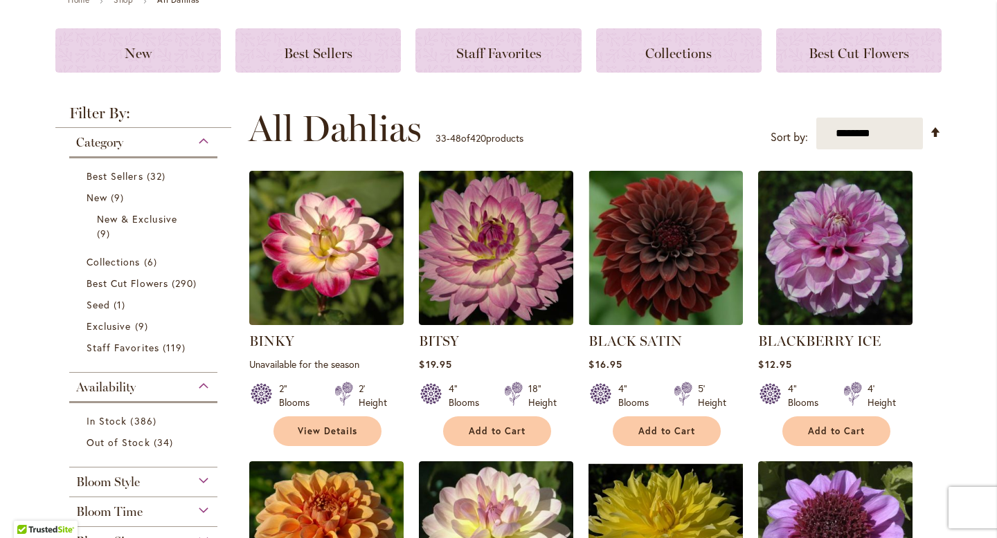
scroll to position [175, 0]
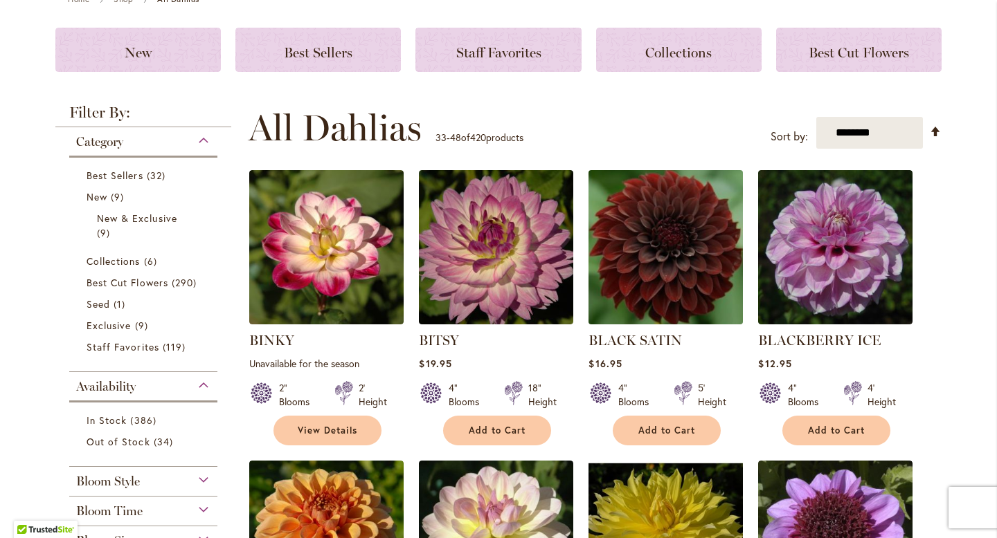
click at [669, 212] on img at bounding box center [666, 248] width 162 height 162
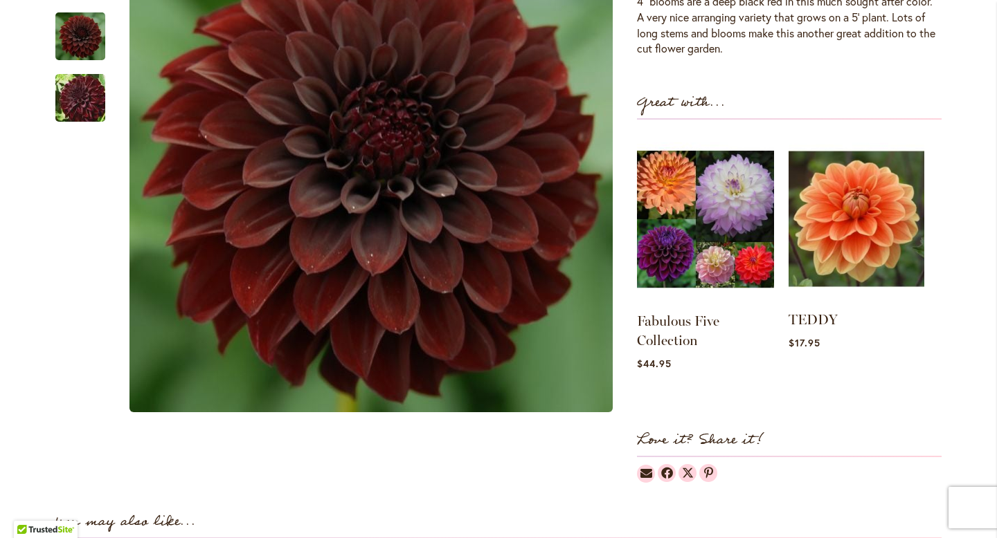
scroll to position [473, 0]
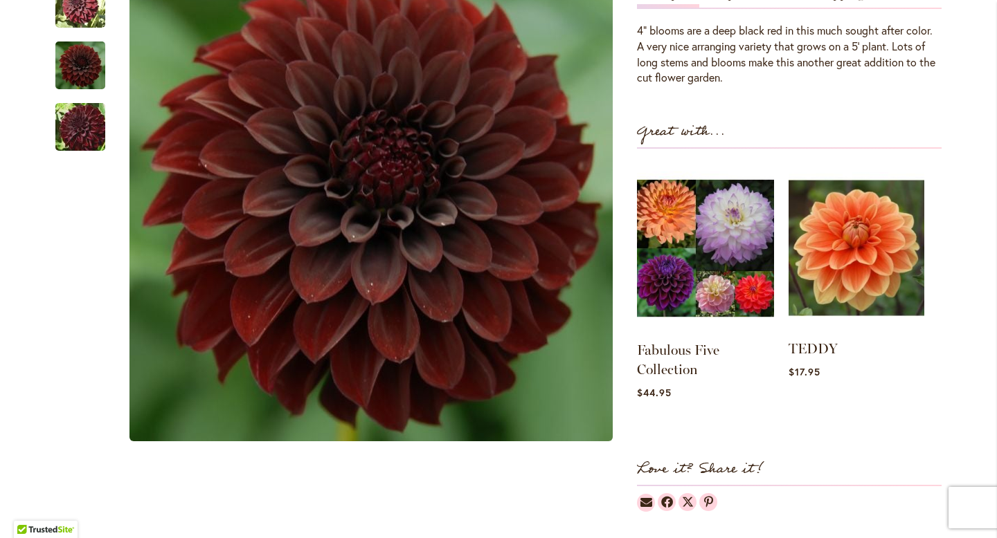
click at [885, 261] on img at bounding box center [856, 248] width 136 height 170
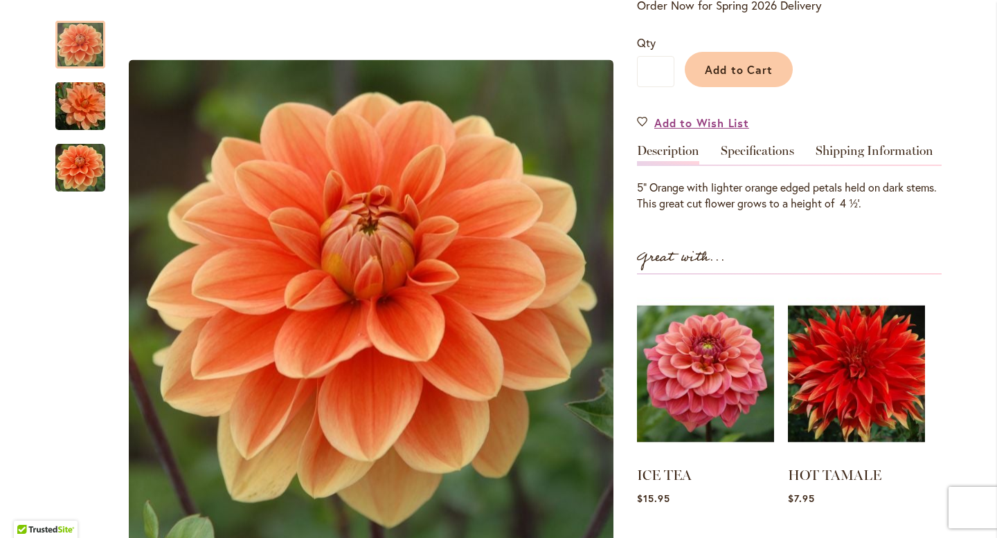
scroll to position [354, 0]
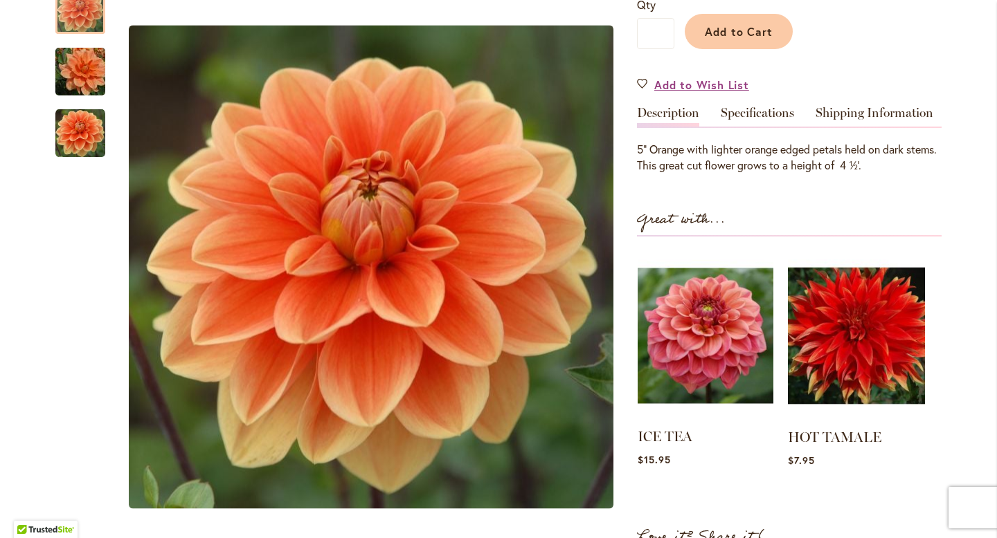
click at [716, 339] on img at bounding box center [705, 336] width 136 height 170
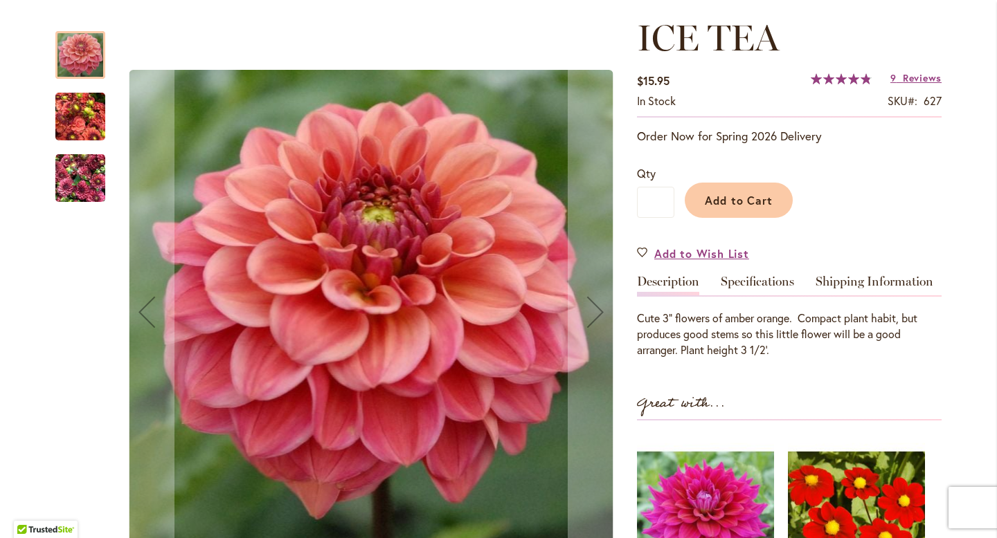
scroll to position [197, 0]
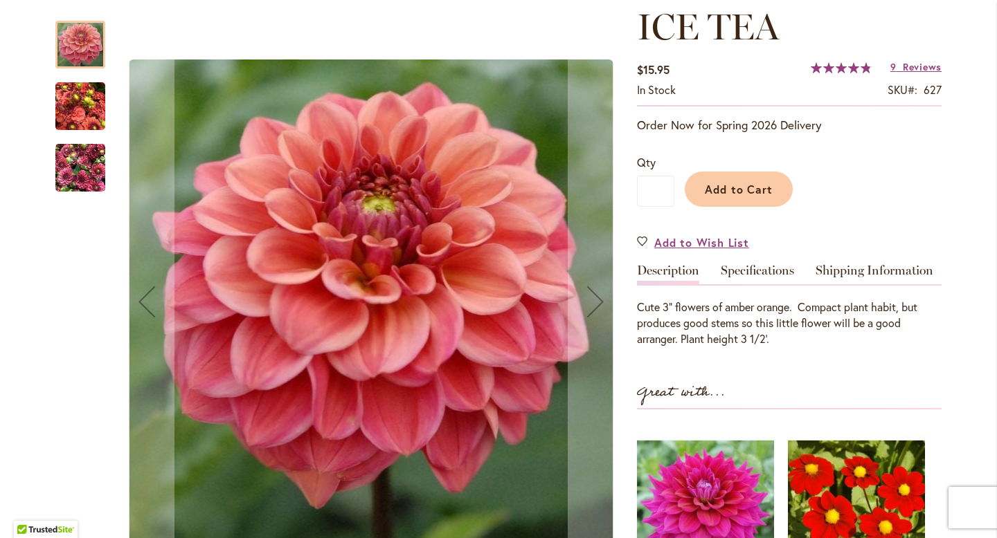
click at [80, 172] on img "ICE TEA" at bounding box center [80, 168] width 50 height 66
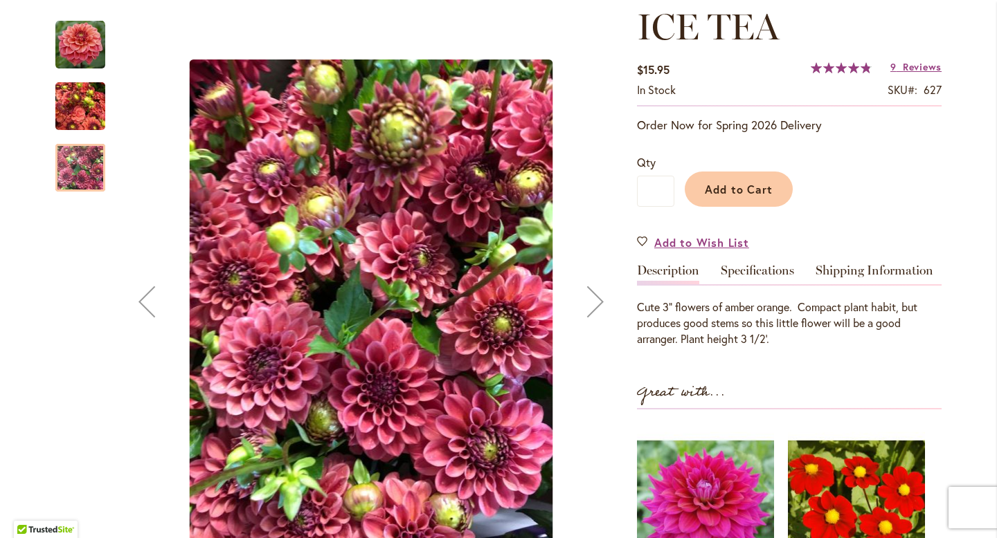
click at [80, 114] on img "ICE TEA" at bounding box center [80, 106] width 50 height 66
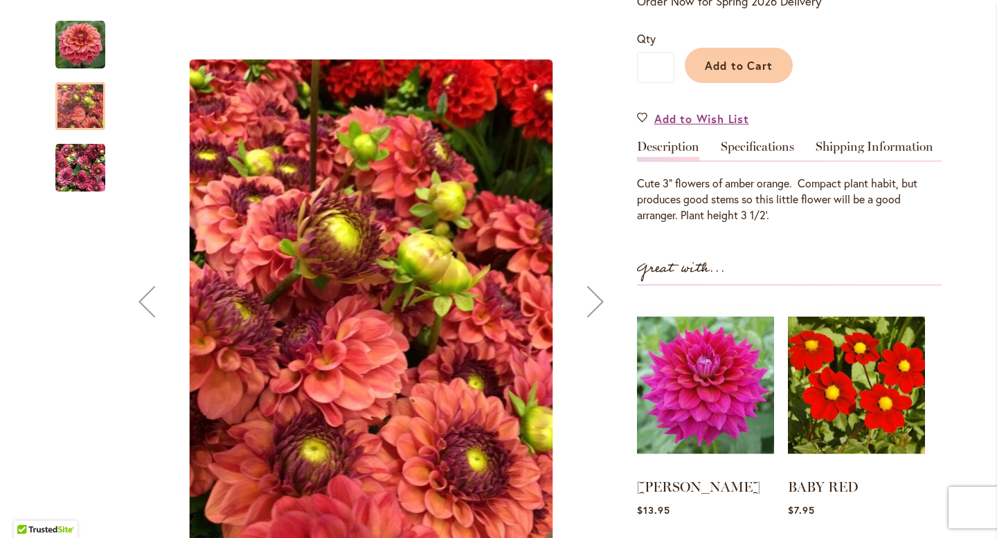
scroll to position [443, 0]
